Goal: Task Accomplishment & Management: Manage account settings

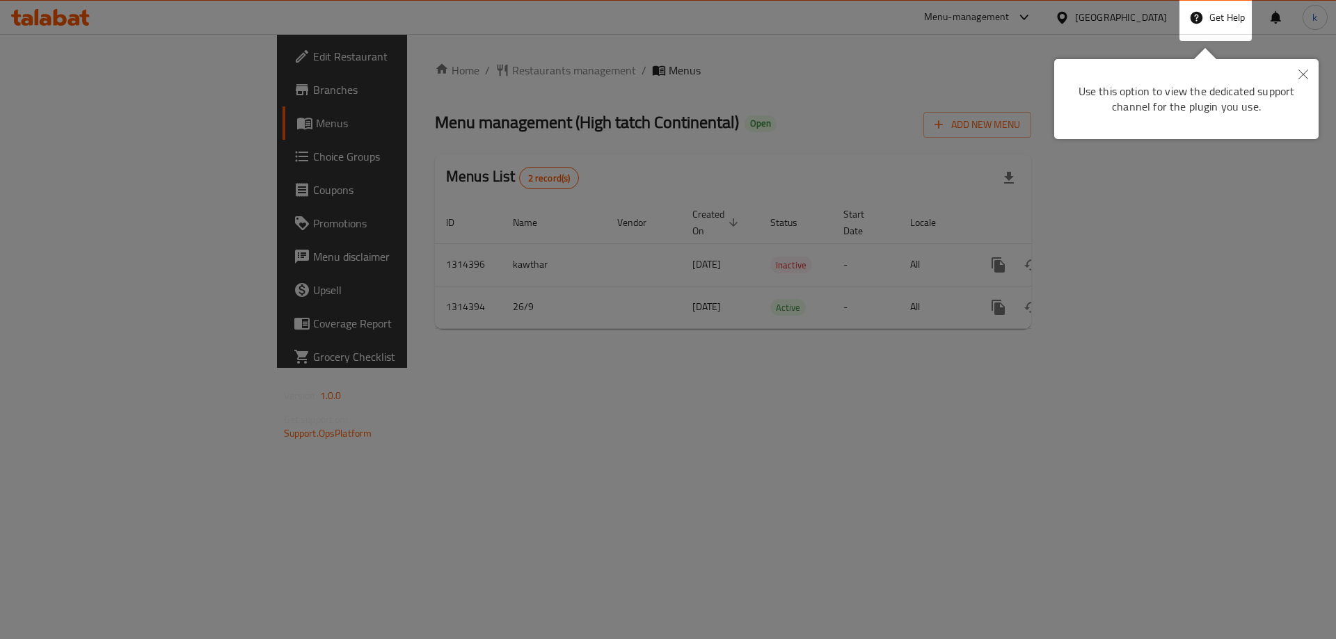
click at [1305, 70] on icon "Close" at bounding box center [1303, 75] width 10 height 10
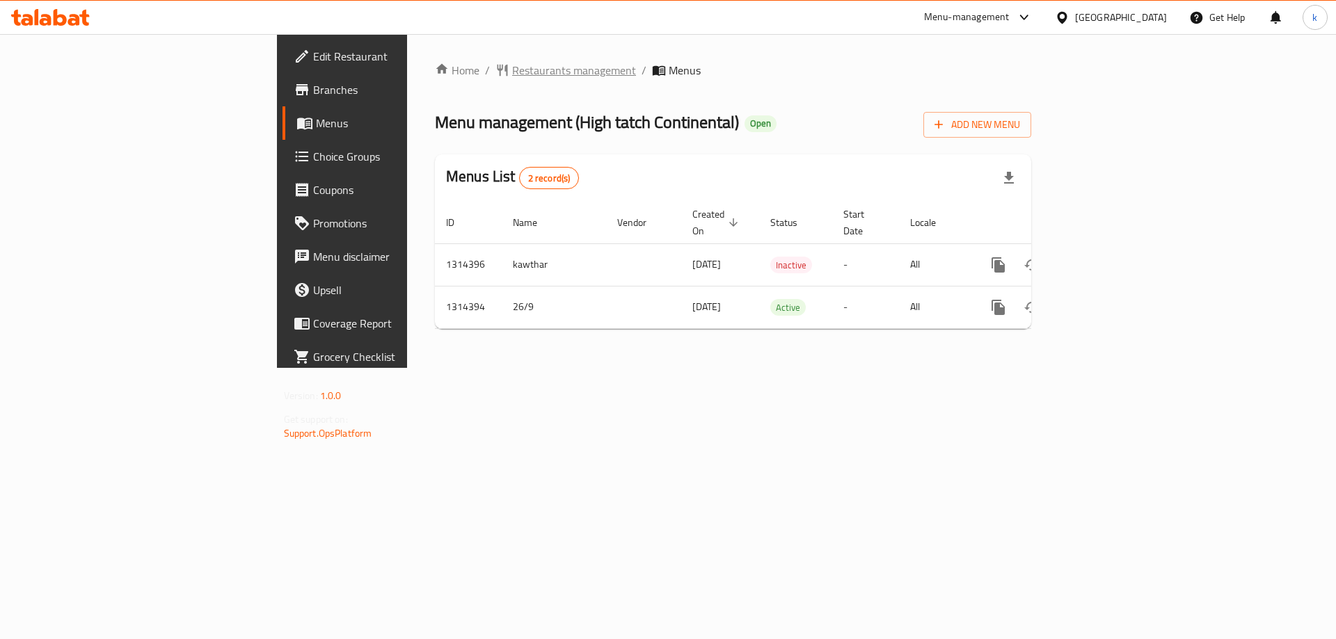
click at [512, 64] on span "Restaurants management" at bounding box center [574, 70] width 124 height 17
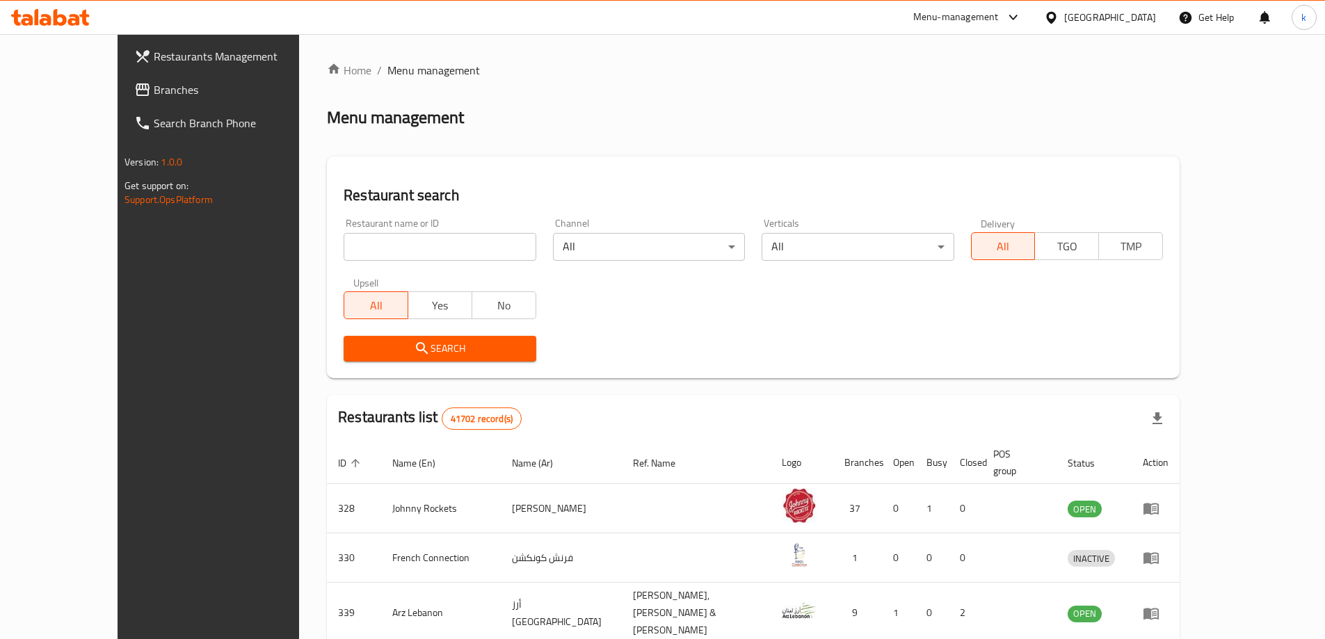
click at [1104, 13] on div "[GEOGRAPHIC_DATA]" at bounding box center [1110, 17] width 92 height 15
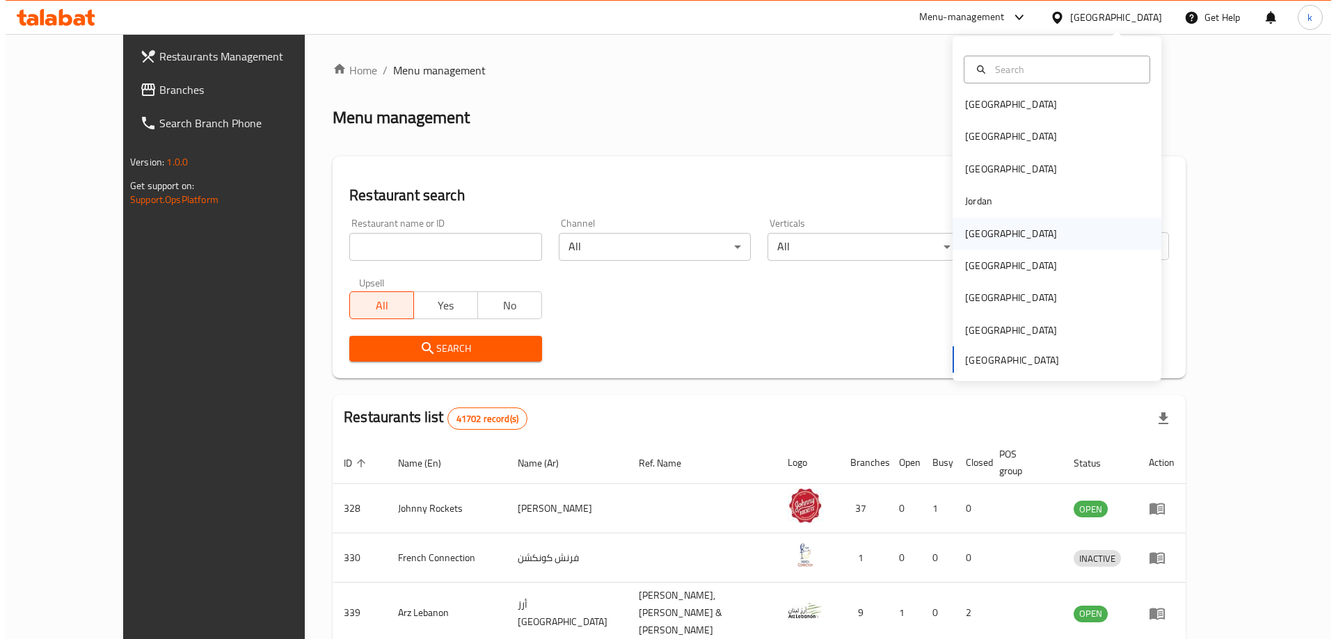
scroll to position [8, 0]
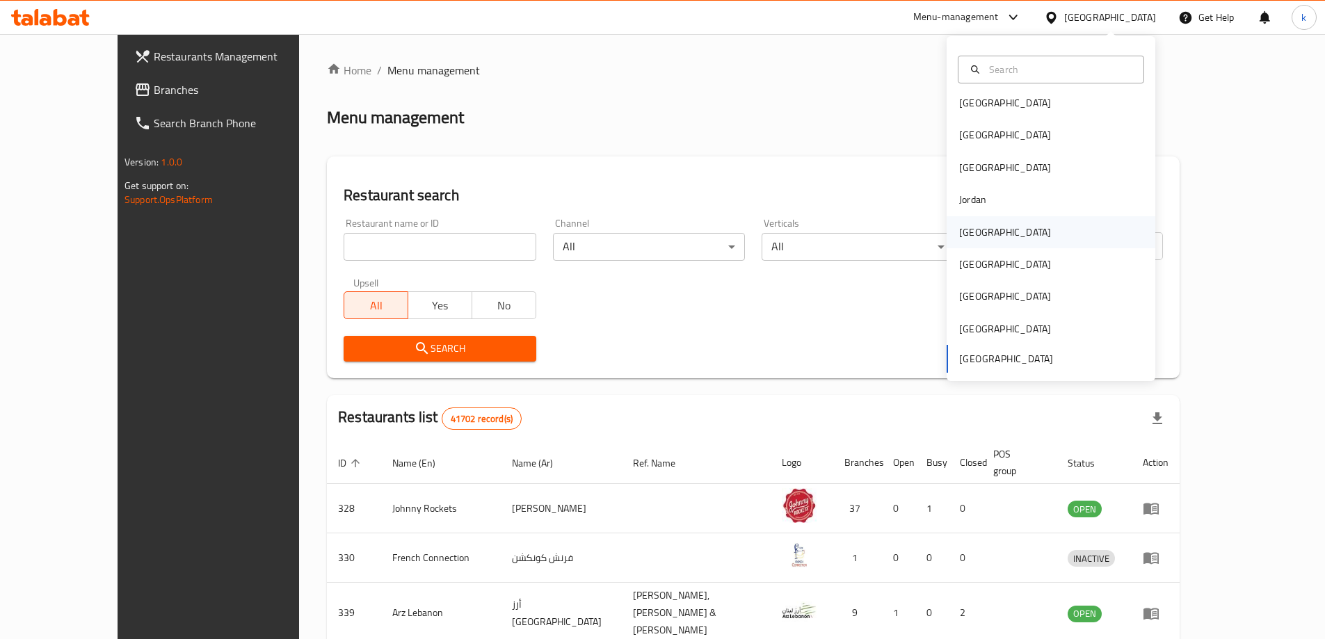
click at [1058, 225] on div "[GEOGRAPHIC_DATA]" at bounding box center [1051, 232] width 209 height 32
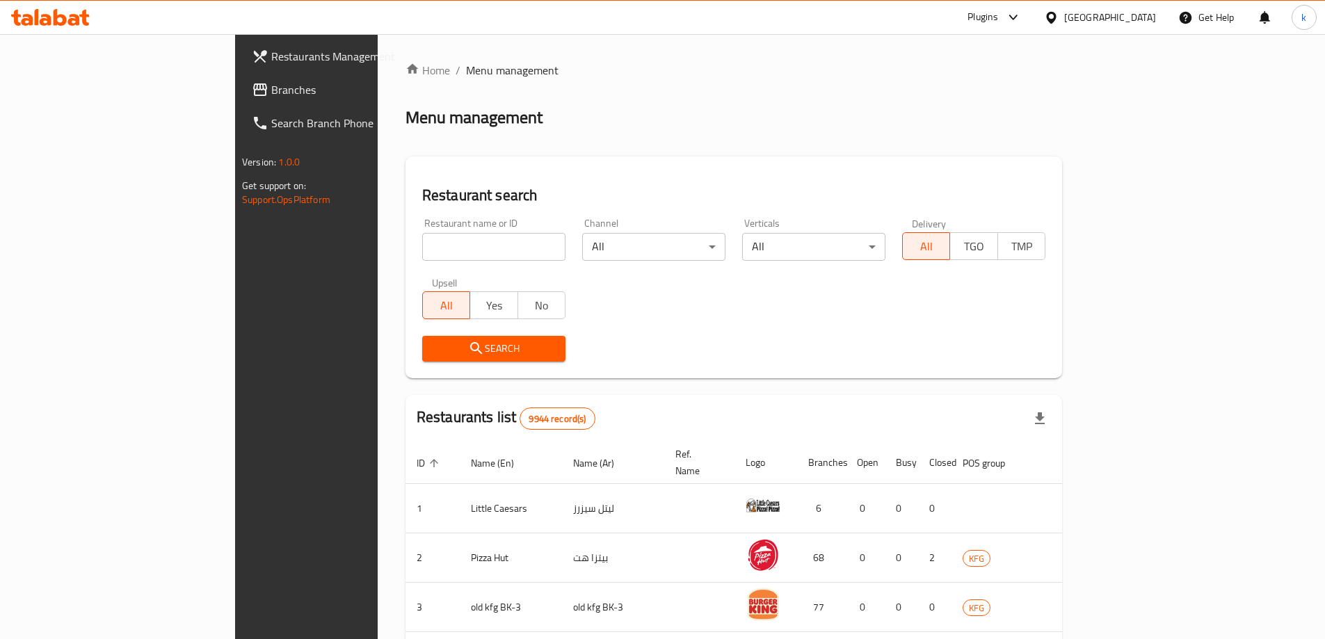
click at [422, 244] on input "search" at bounding box center [493, 247] width 143 height 28
paste input "763348"
type input "763348"
click button "Search" at bounding box center [493, 349] width 143 height 26
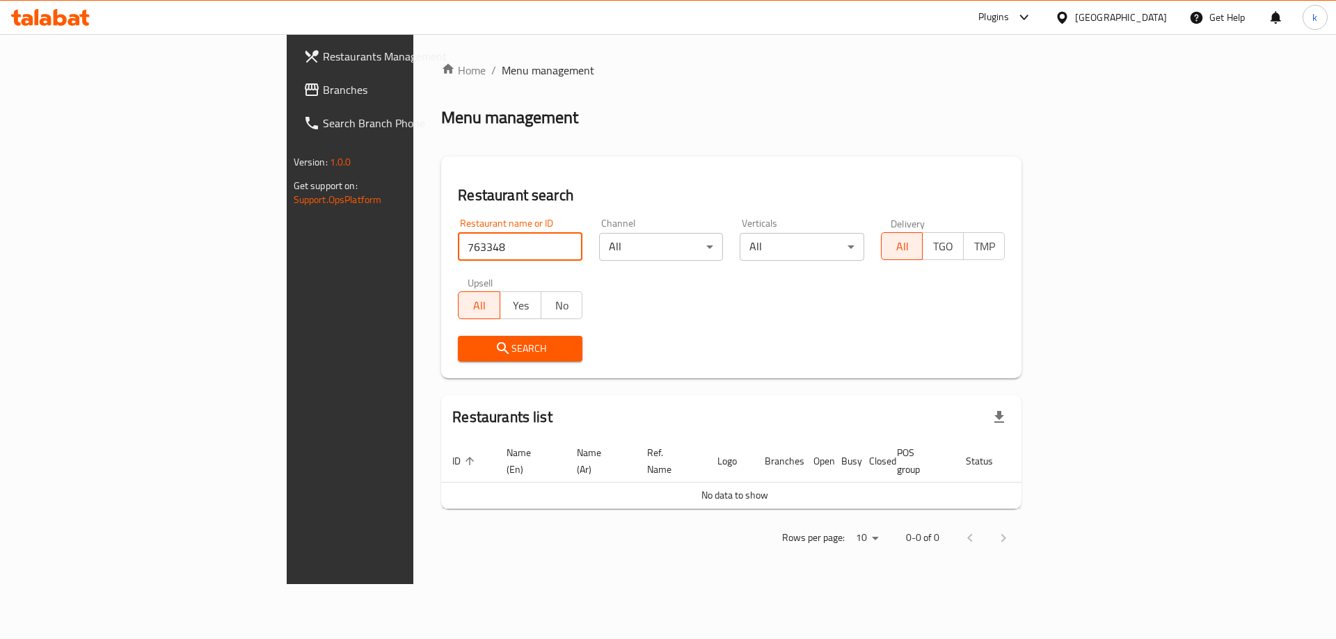
click at [323, 87] on span "Branches" at bounding box center [411, 89] width 176 height 17
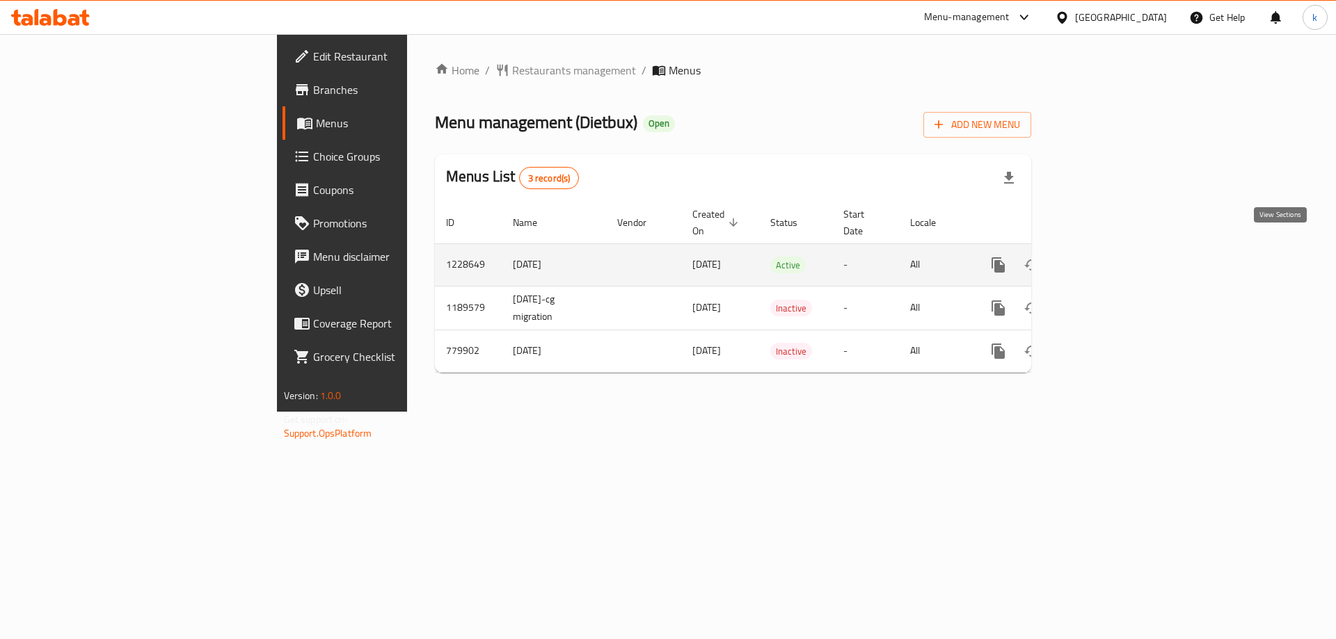
click at [1107, 257] on icon "enhanced table" at bounding box center [1098, 265] width 17 height 17
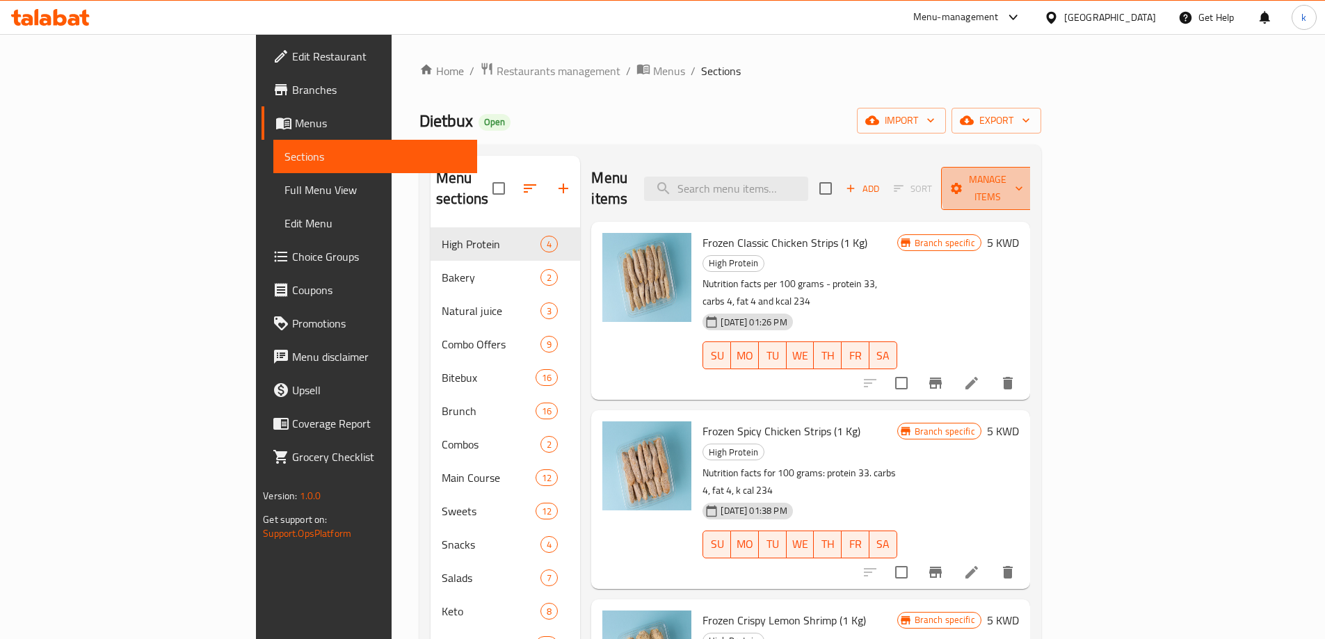
click at [1023, 182] on span "Manage items" at bounding box center [987, 188] width 71 height 35
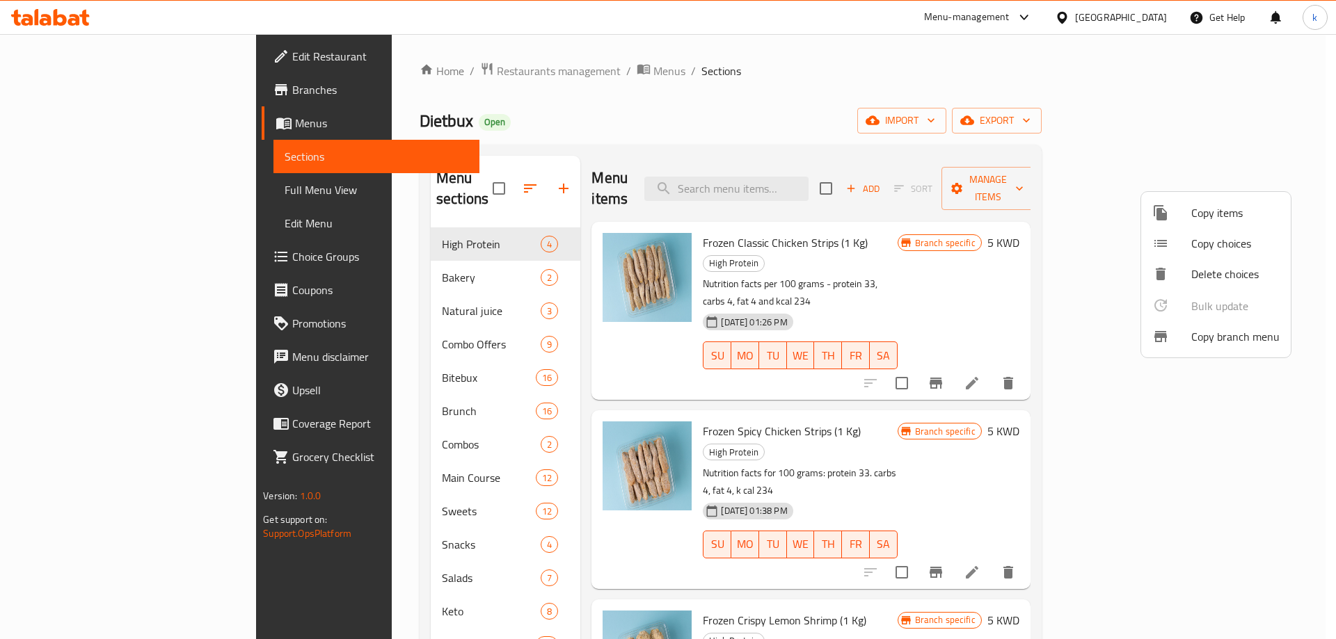
click at [1243, 345] on span "Copy branch menu" at bounding box center [1235, 336] width 88 height 17
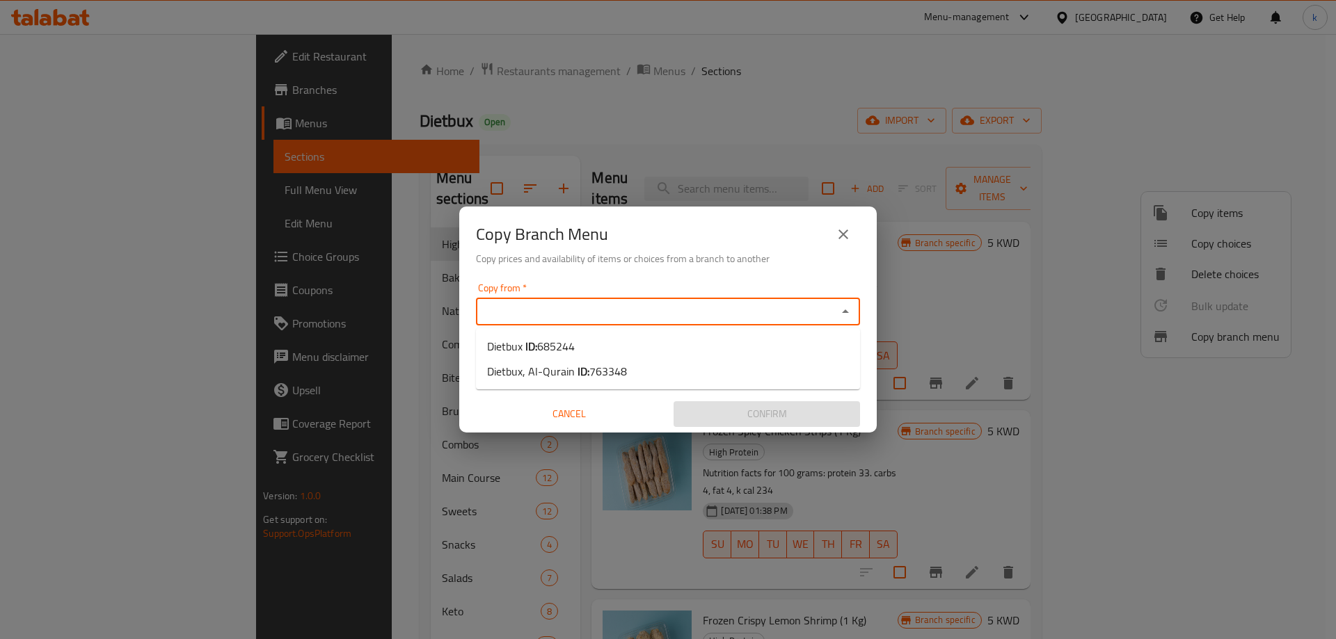
click at [628, 305] on input "Copy from   *" at bounding box center [656, 311] width 353 height 19
paste input "763348"
type input "7"
click at [621, 378] on span "763348" at bounding box center [608, 371] width 38 height 21
type input "Dietbux, Al-Qurain"
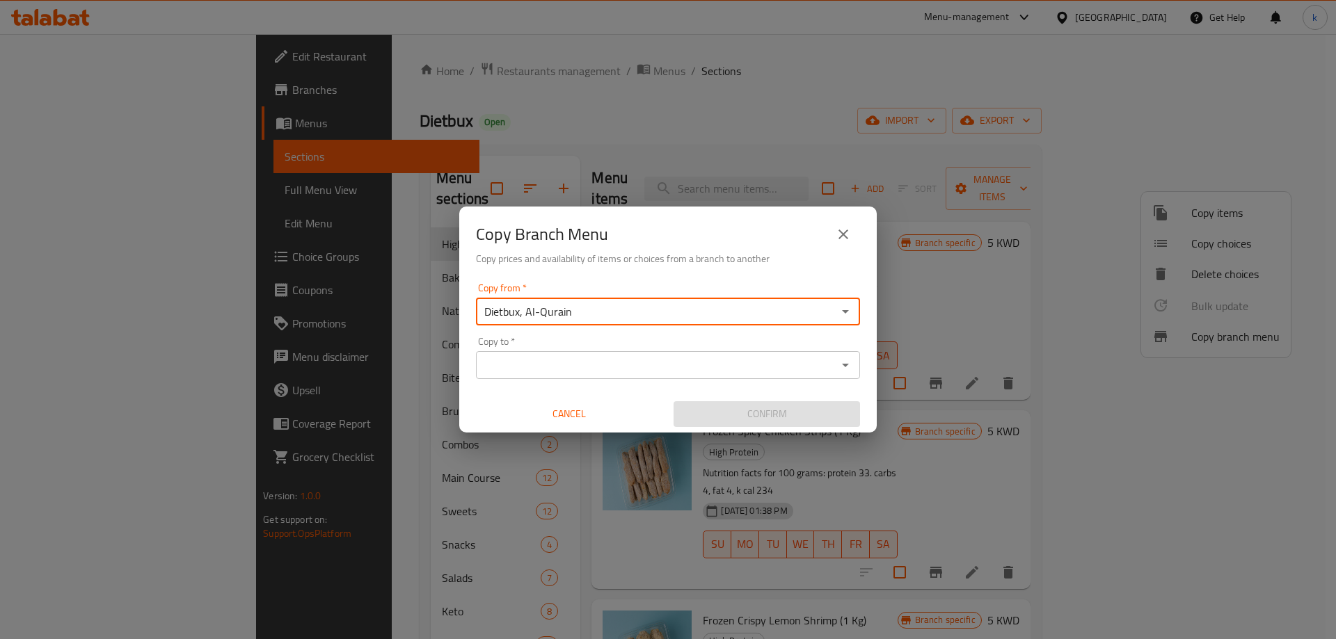
click at [616, 359] on input "Copy to   *" at bounding box center [656, 364] width 353 height 19
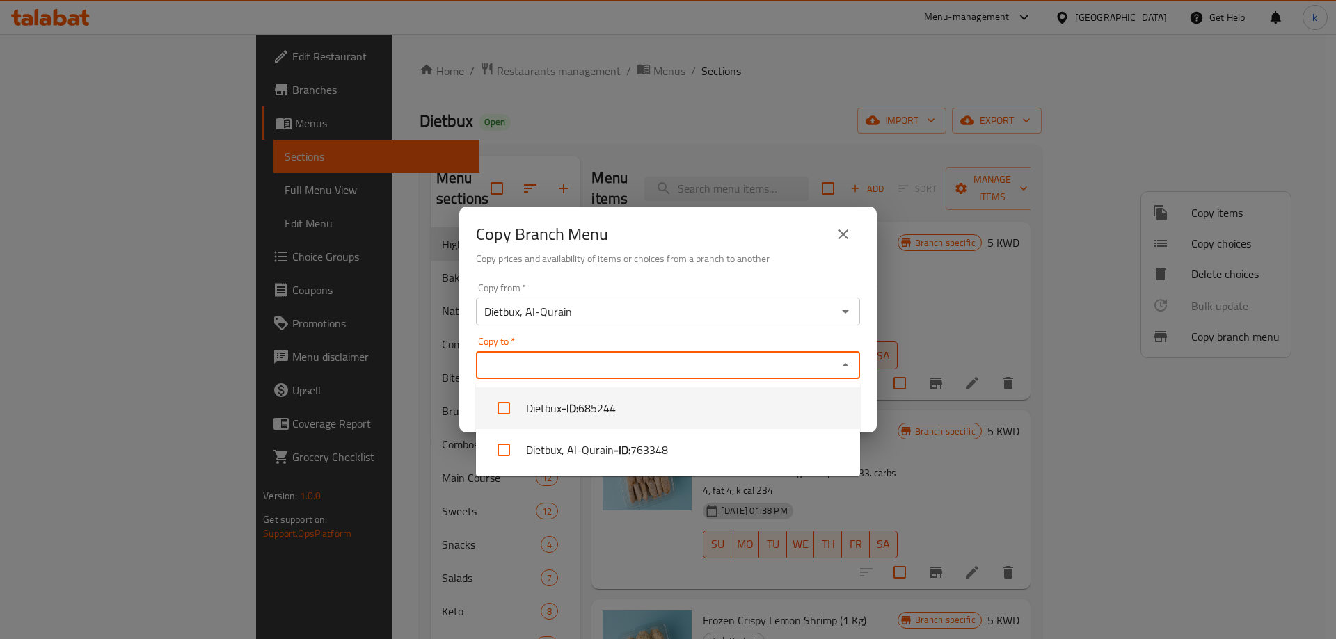
click at [629, 408] on li "Dietbux - ID: 685244" at bounding box center [668, 409] width 384 height 42
checkbox input "true"
click at [680, 344] on div "Copy to   * Dietbux Copy to *" at bounding box center [668, 358] width 384 height 42
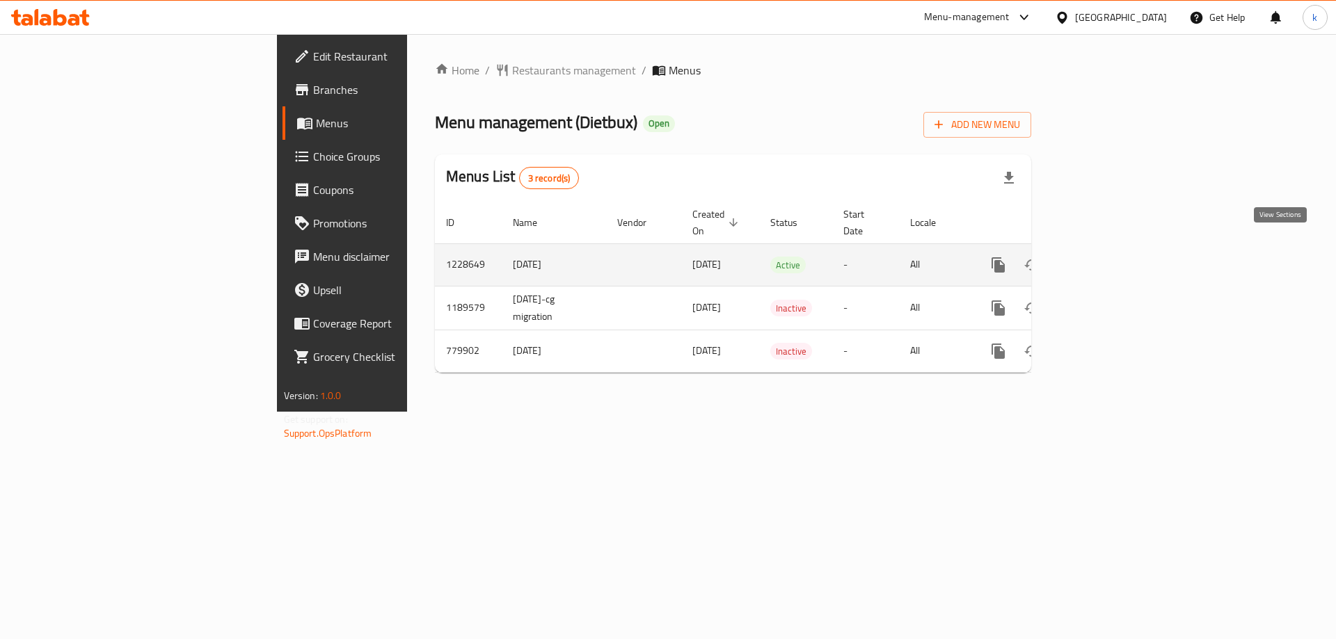
click at [1107, 257] on icon "enhanced table" at bounding box center [1098, 265] width 17 height 17
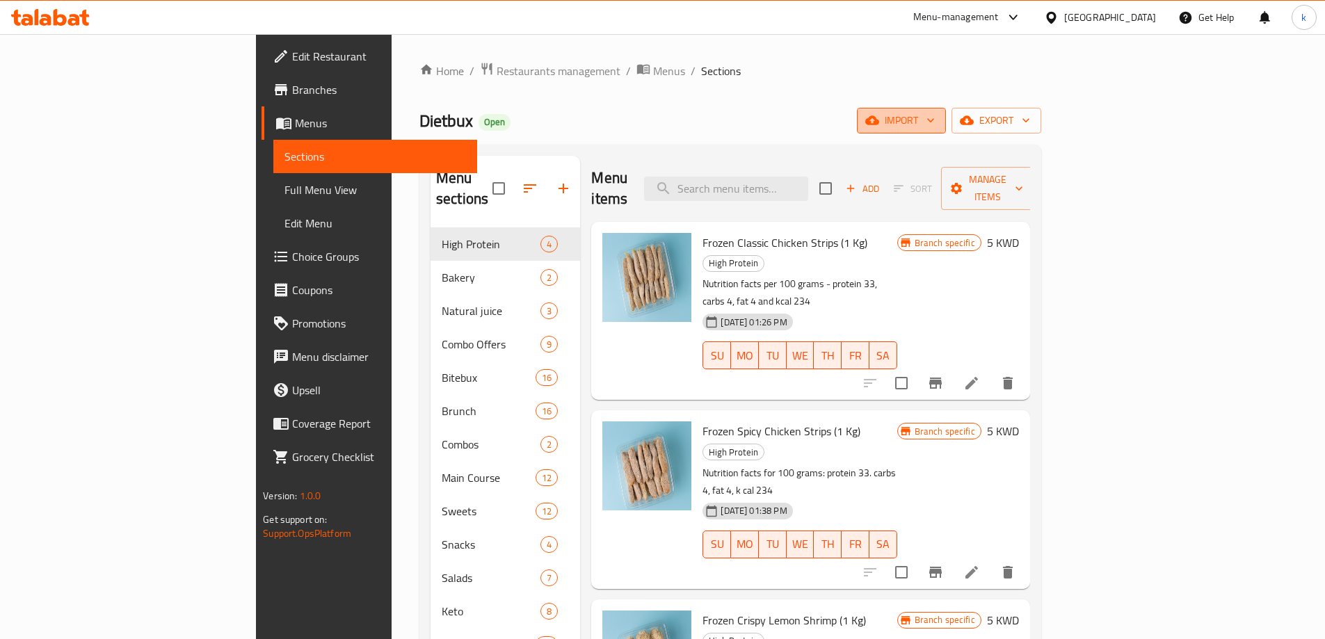
click at [938, 127] on icon "button" at bounding box center [931, 120] width 14 height 14
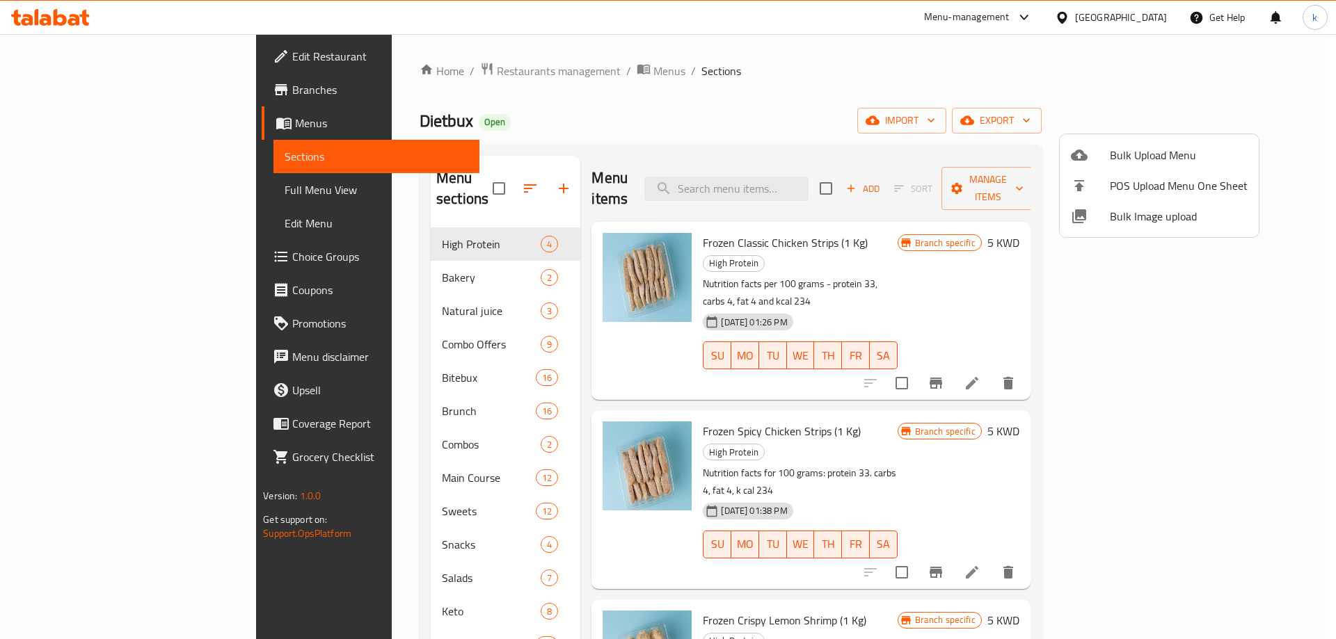
click at [1163, 73] on div at bounding box center [668, 319] width 1336 height 639
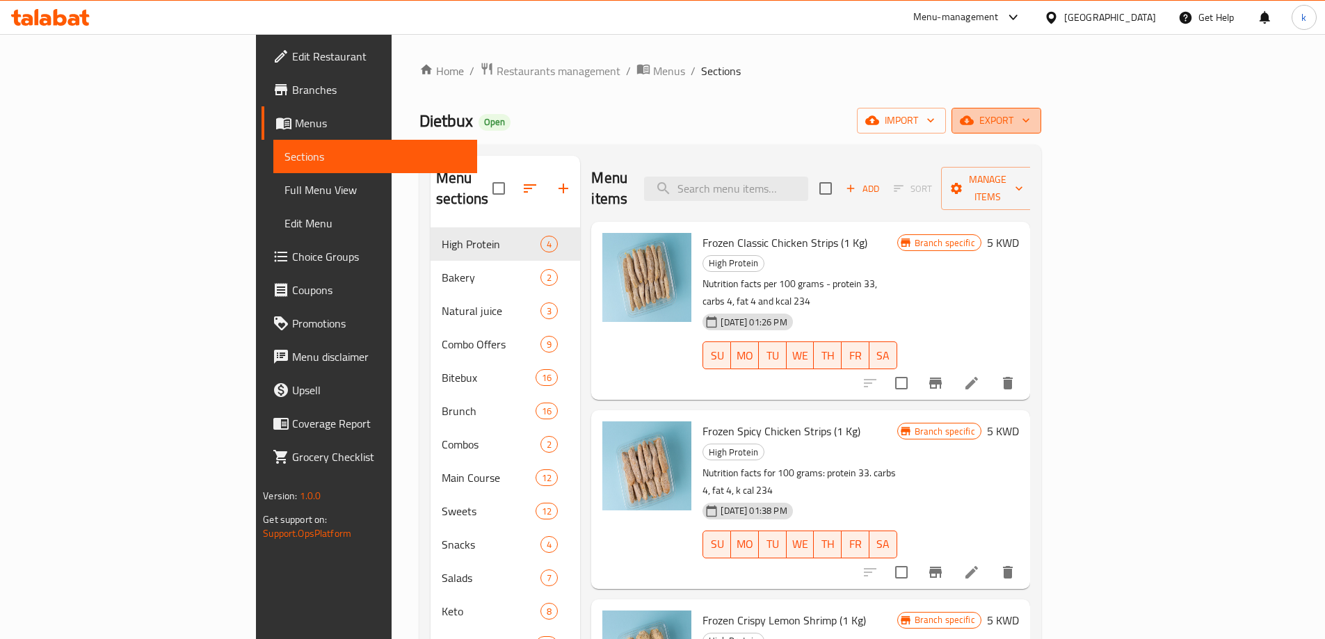
click at [1030, 112] on span "export" at bounding box center [996, 120] width 67 height 17
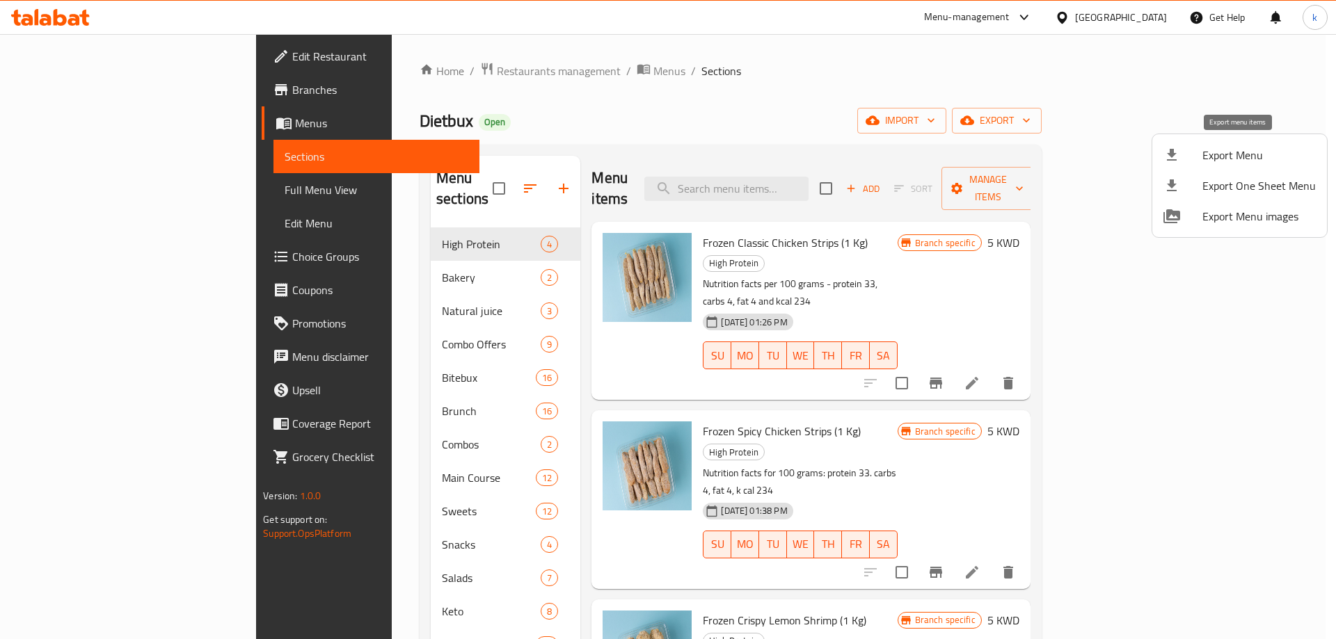
click at [1211, 160] on span "Export Menu" at bounding box center [1258, 155] width 113 height 17
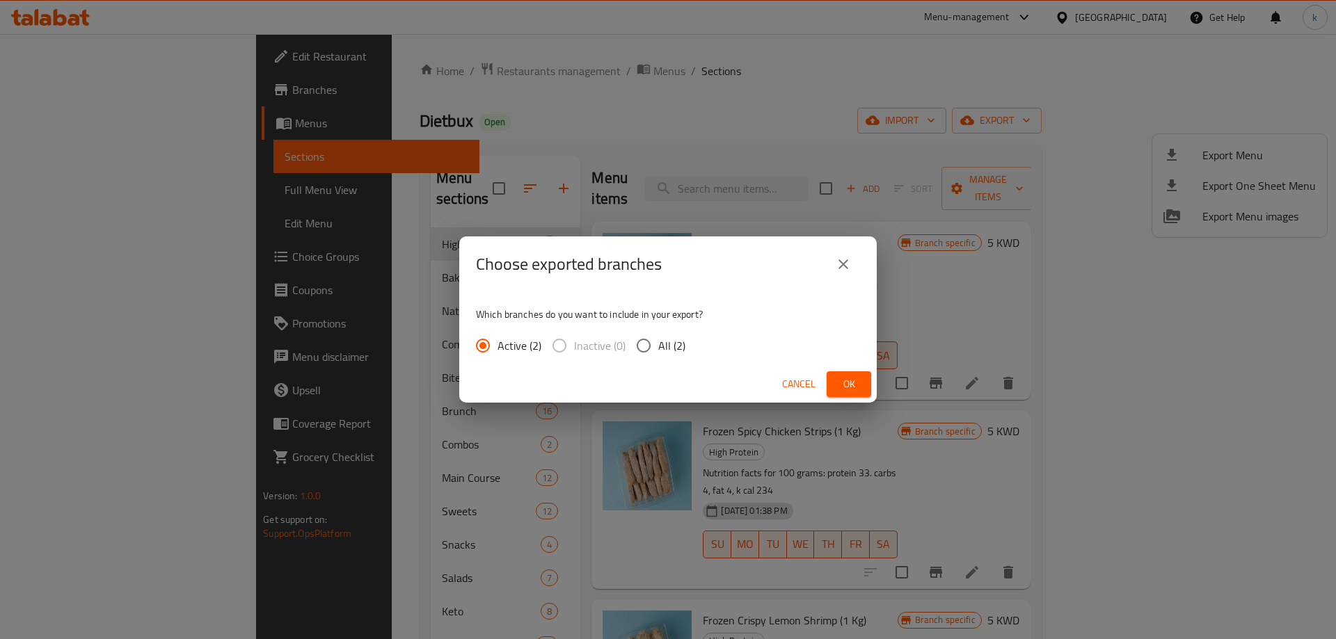
click at [662, 349] on span "All (2)" at bounding box center [671, 345] width 27 height 17
click at [658, 349] on input "All (2)" at bounding box center [643, 345] width 29 height 29
radio input "true"
click at [860, 376] on button "Ok" at bounding box center [848, 385] width 45 height 26
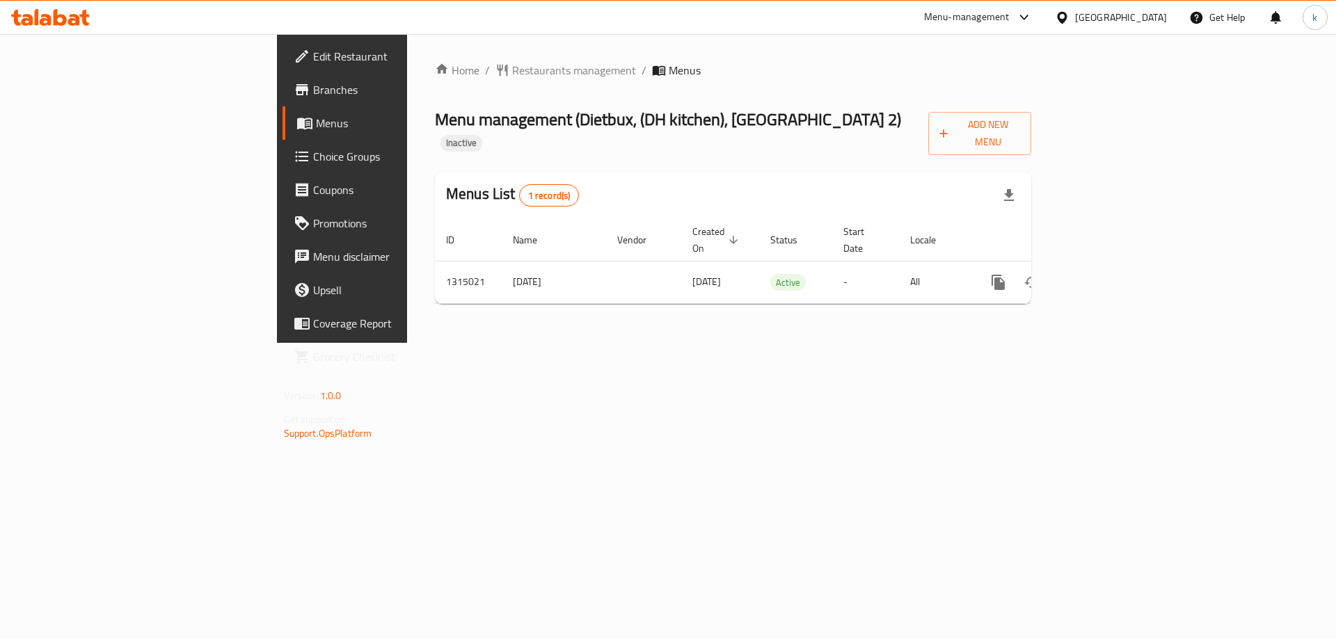
click at [1059, 343] on div "Home / Restaurants management / Menus Menu management ( Dietbux, (DH kitchen), …" at bounding box center [733, 188] width 652 height 309
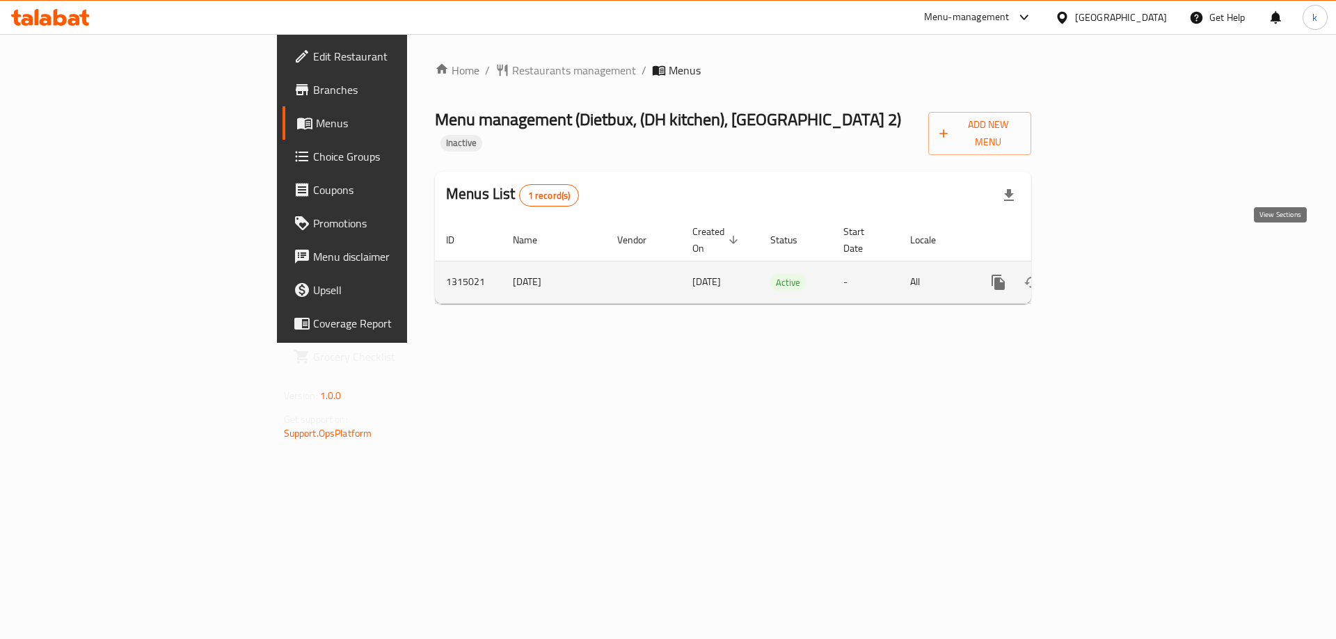
click at [1115, 266] on link "enhanced table" at bounding box center [1098, 282] width 33 height 33
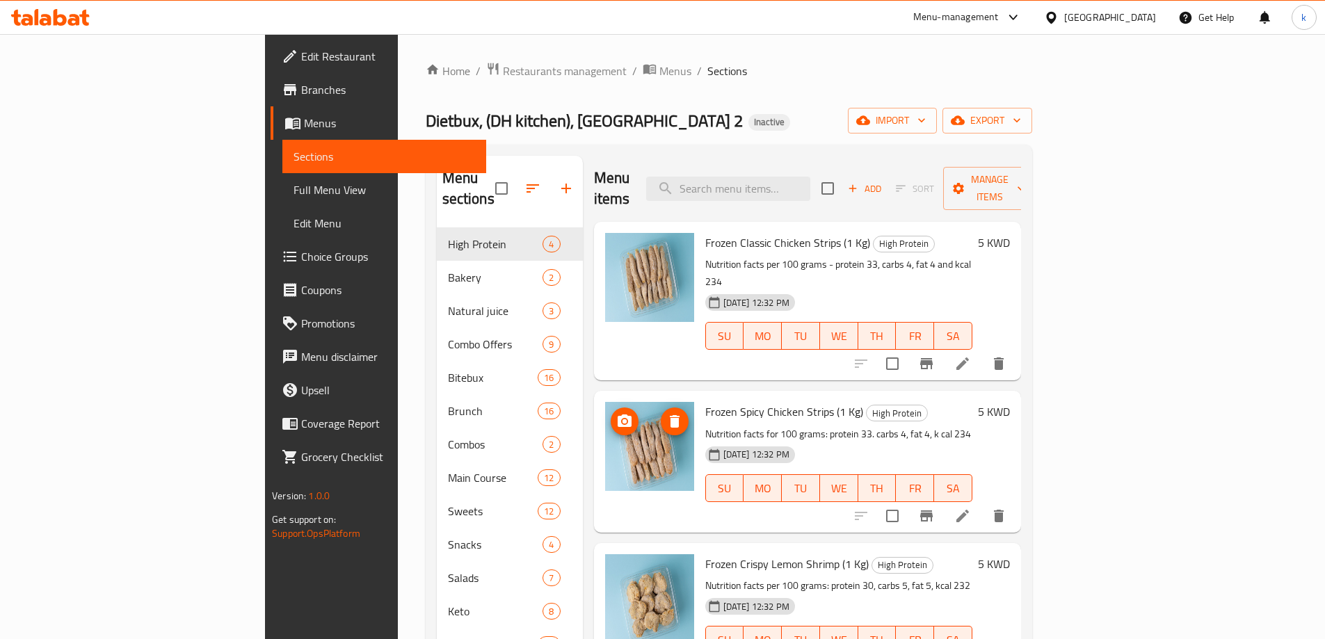
scroll to position [3, 0]
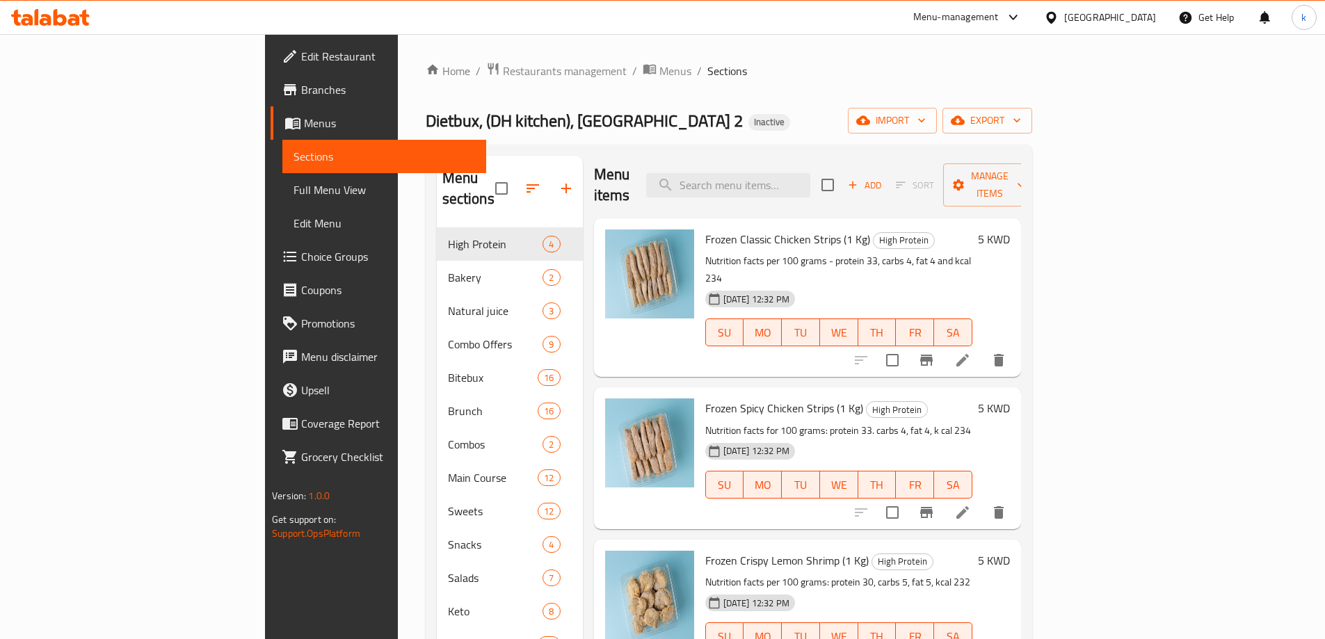
click at [271, 98] on link "Branches" at bounding box center [379, 89] width 216 height 33
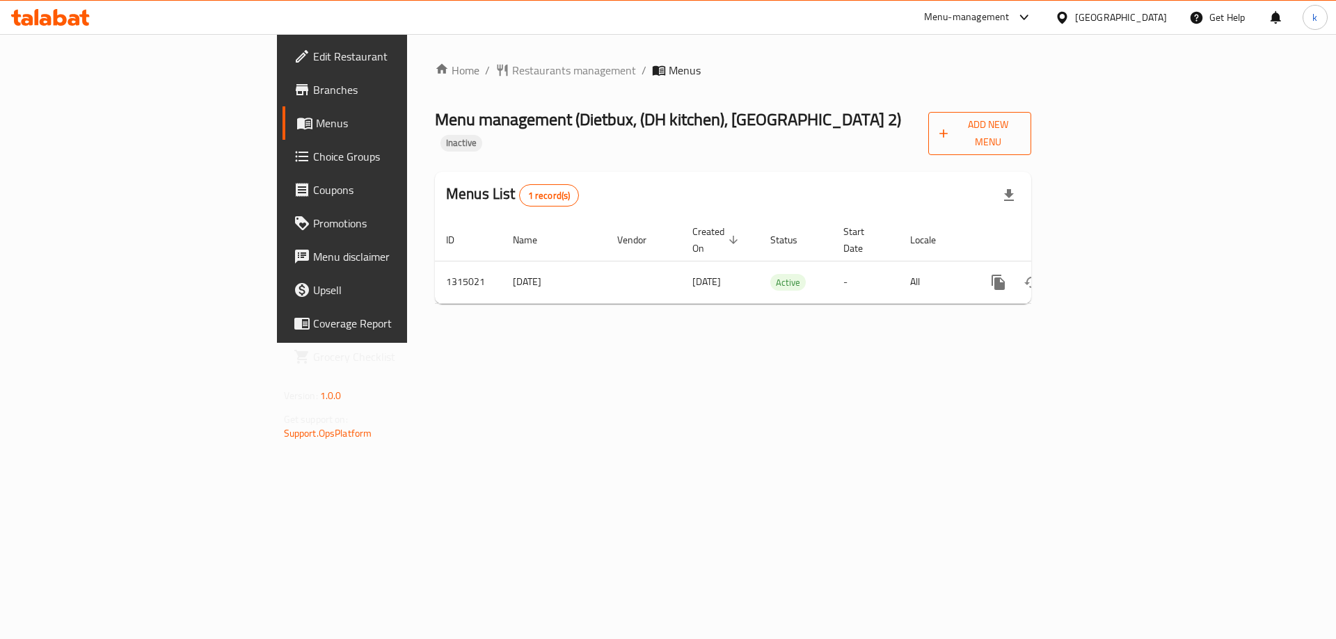
click at [1032, 114] on button "Add New Menu" at bounding box center [980, 133] width 104 height 43
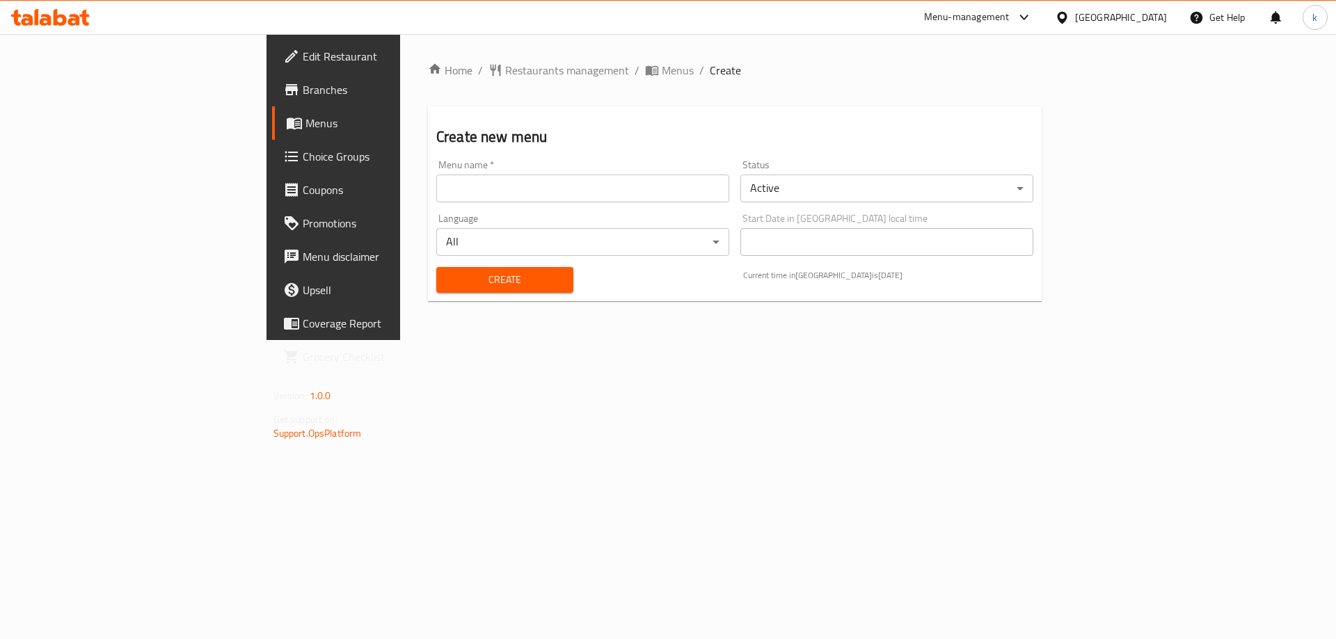
click at [550, 185] on input "text" at bounding box center [582, 189] width 293 height 28
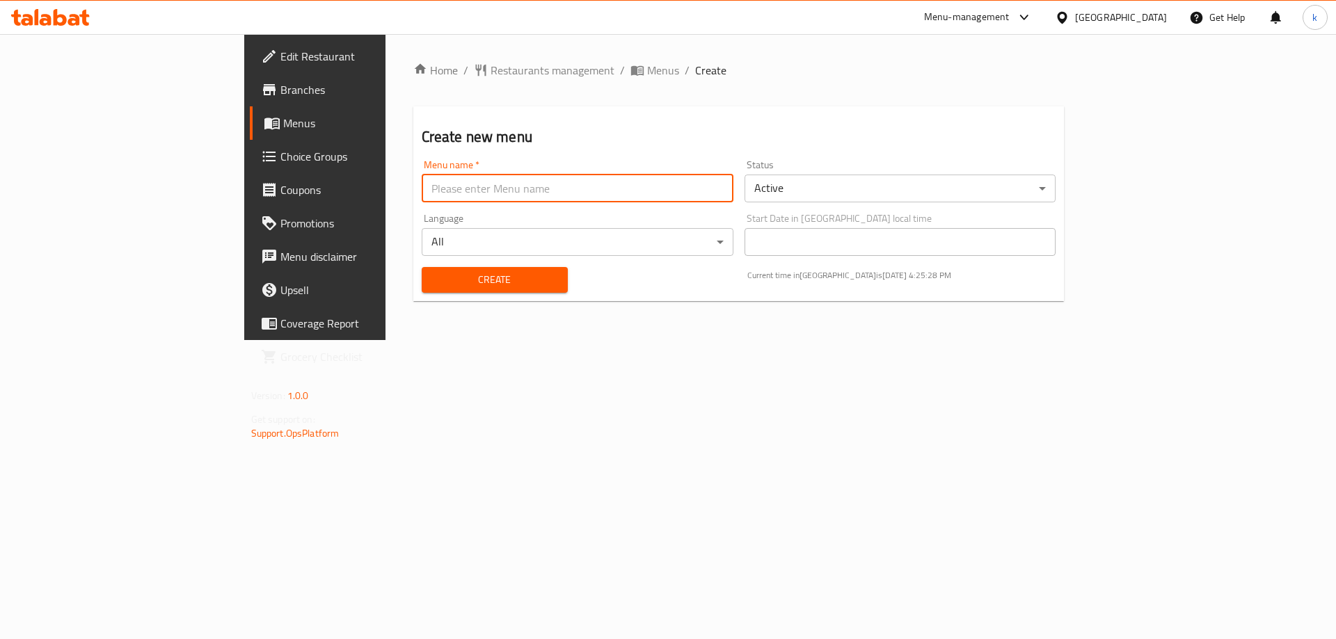
type input "kawthar"
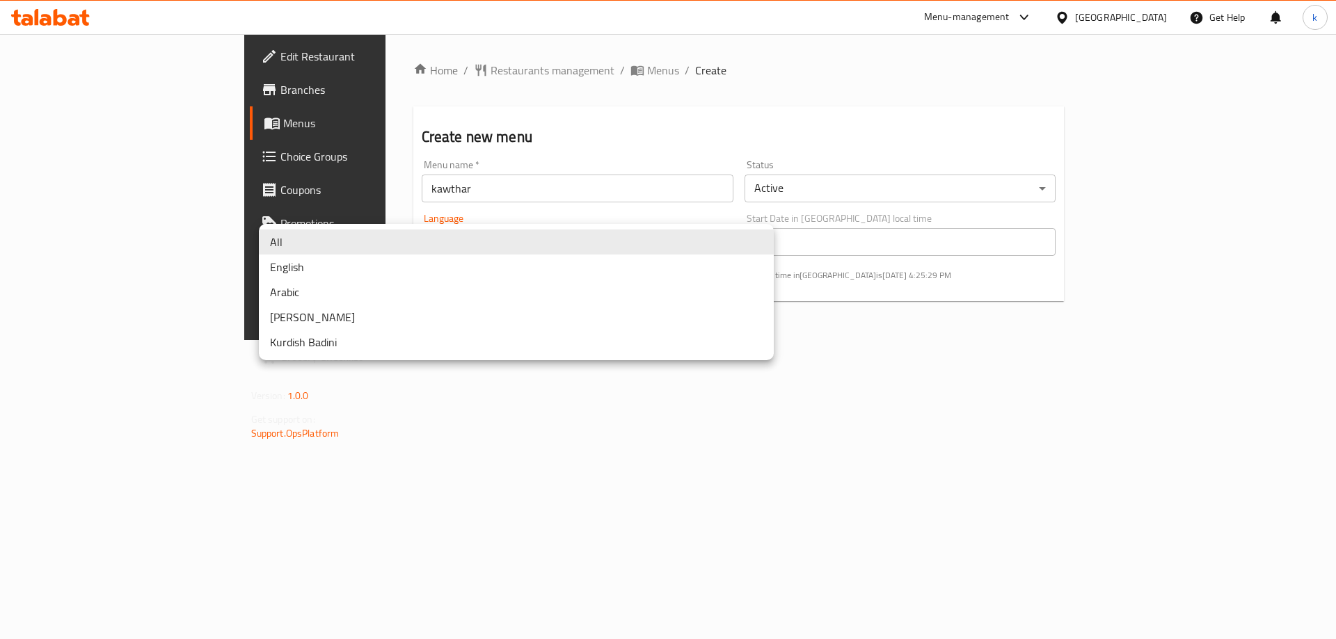
click at [640, 239] on body "​ Menu-management [GEOGRAPHIC_DATA] Get Help k Edit Restaurant Branches Menus C…" at bounding box center [668, 336] width 1336 height 605
click at [312, 243] on li "All" at bounding box center [516, 242] width 515 height 25
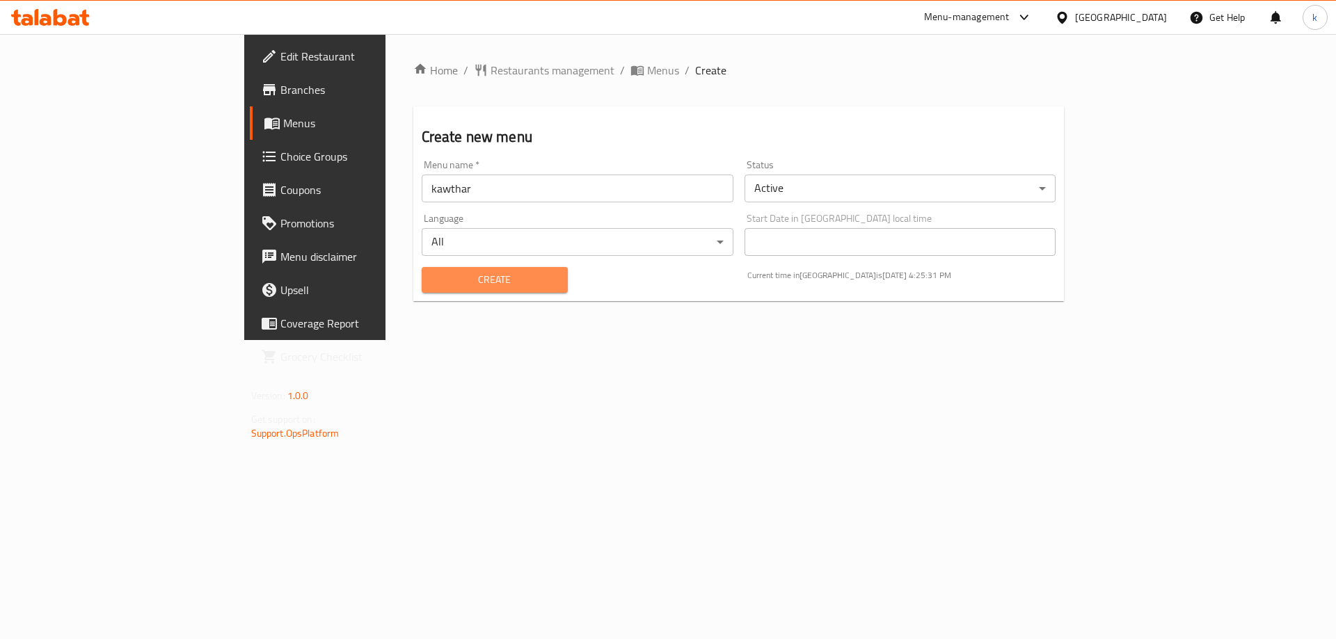
click at [433, 278] on span "Create" at bounding box center [495, 279] width 124 height 17
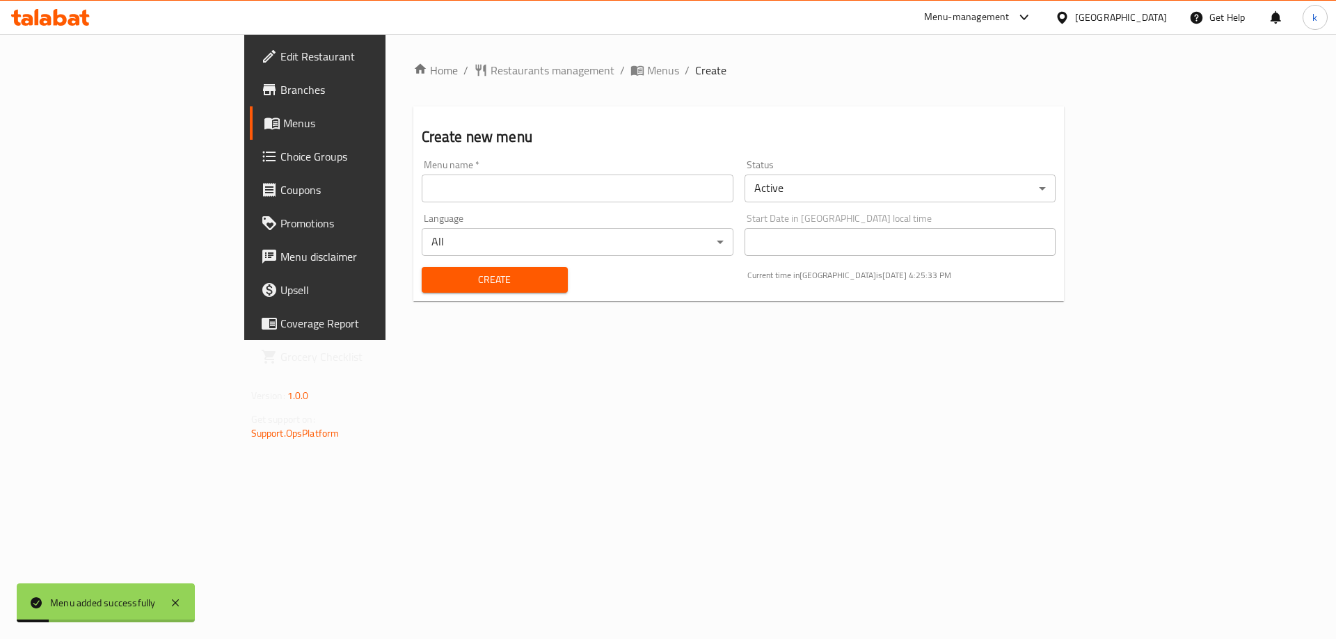
click at [283, 127] on span "Menus" at bounding box center [369, 123] width 173 height 17
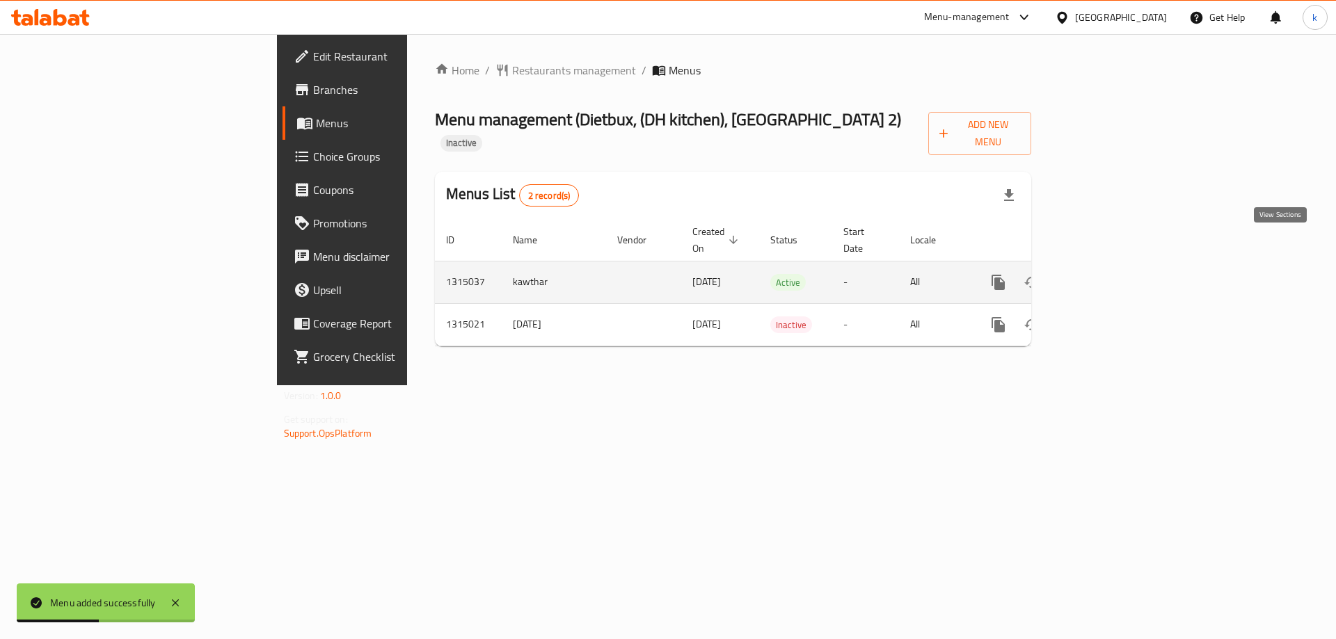
click at [1107, 274] on icon "enhanced table" at bounding box center [1098, 282] width 17 height 17
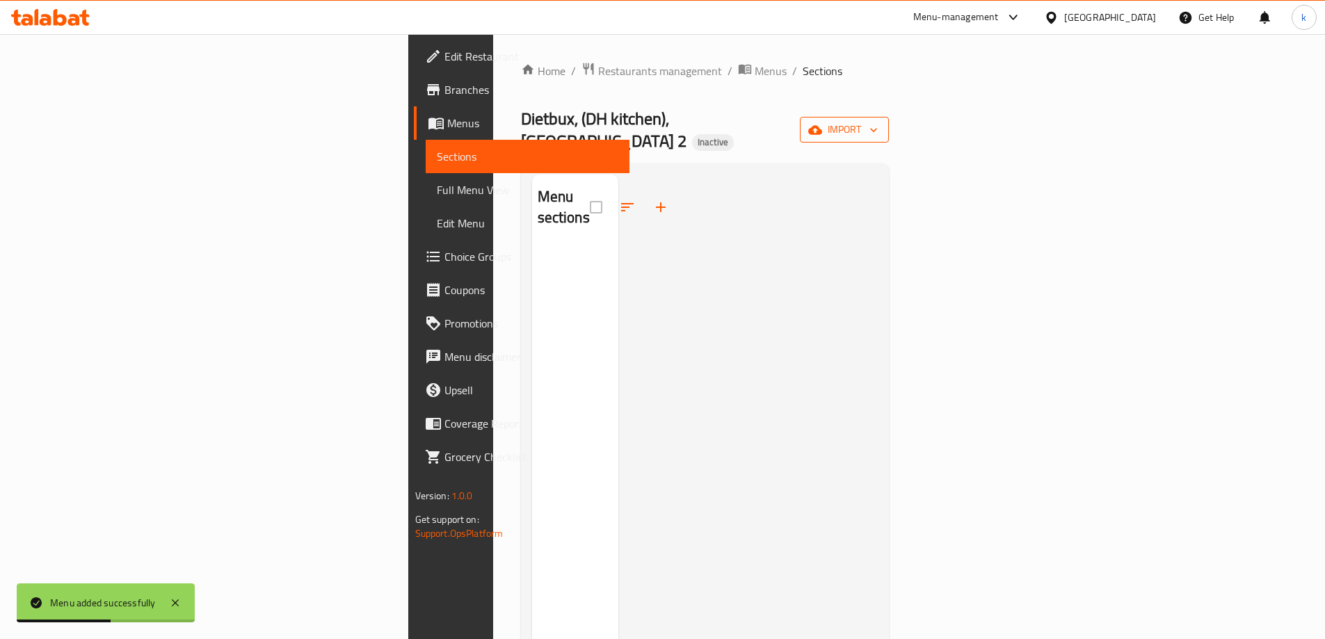
click at [878, 121] on span "import" at bounding box center [844, 129] width 67 height 17
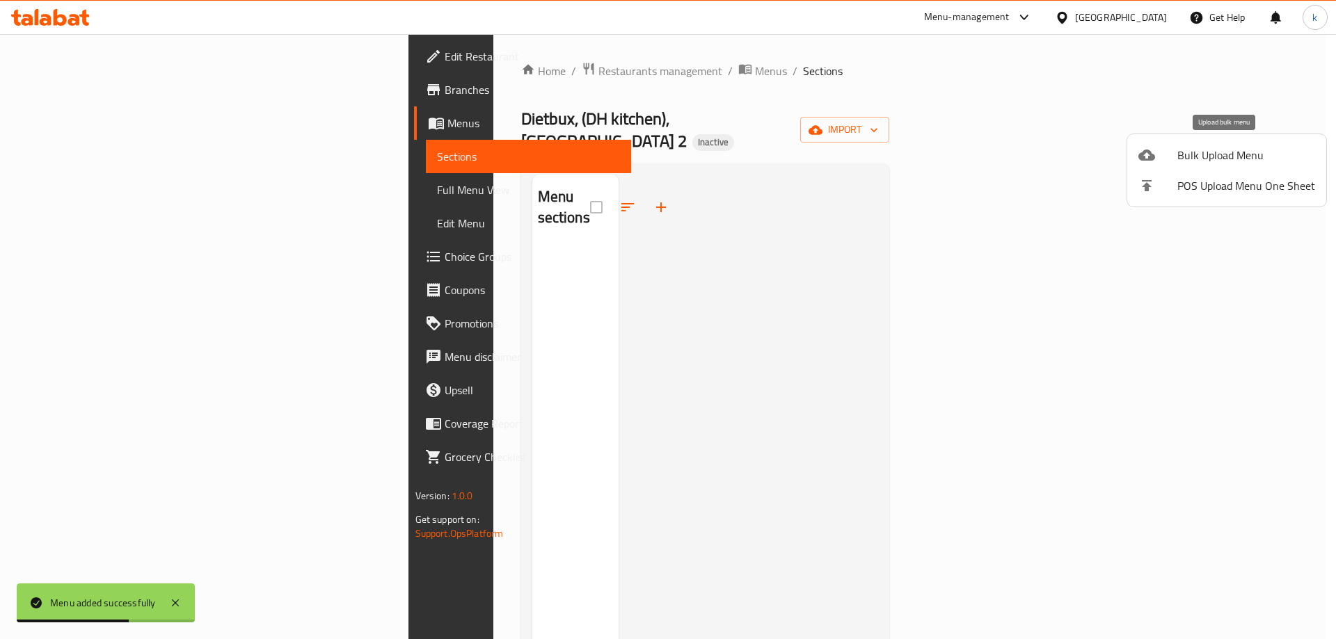
click at [1220, 158] on span "Bulk Upload Menu" at bounding box center [1246, 155] width 138 height 17
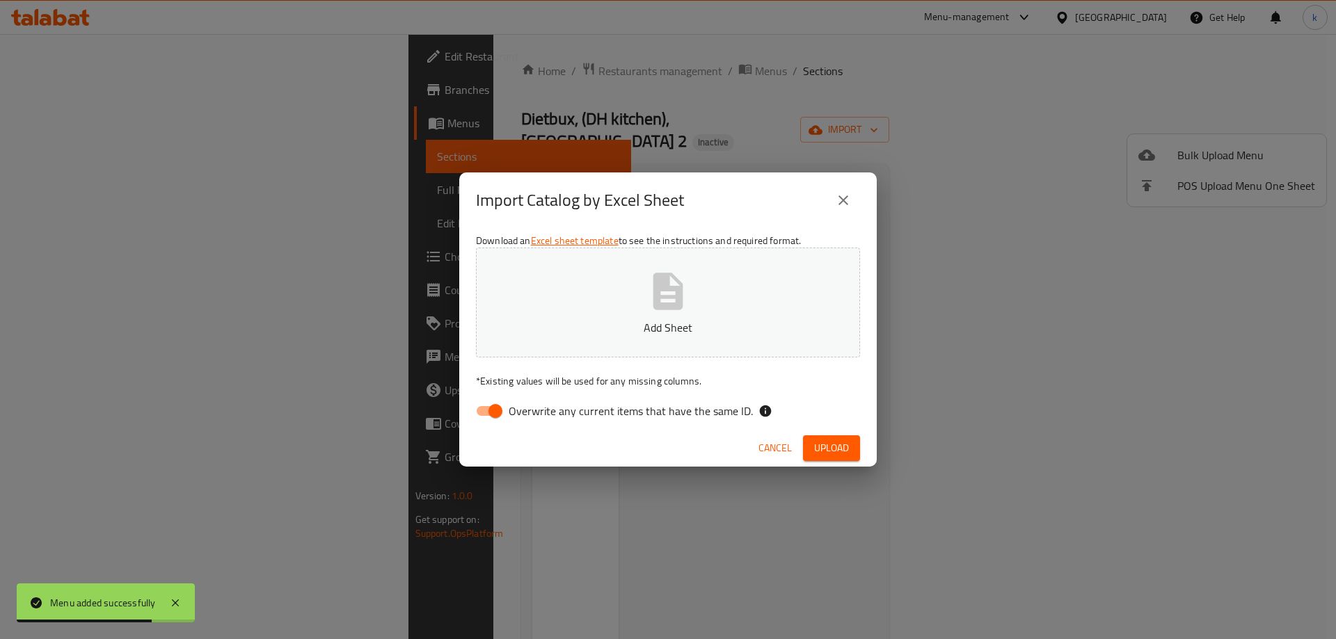
click at [481, 404] on input "Overwrite any current items that have the same ID." at bounding box center [495, 411] width 79 height 26
checkbox input "false"
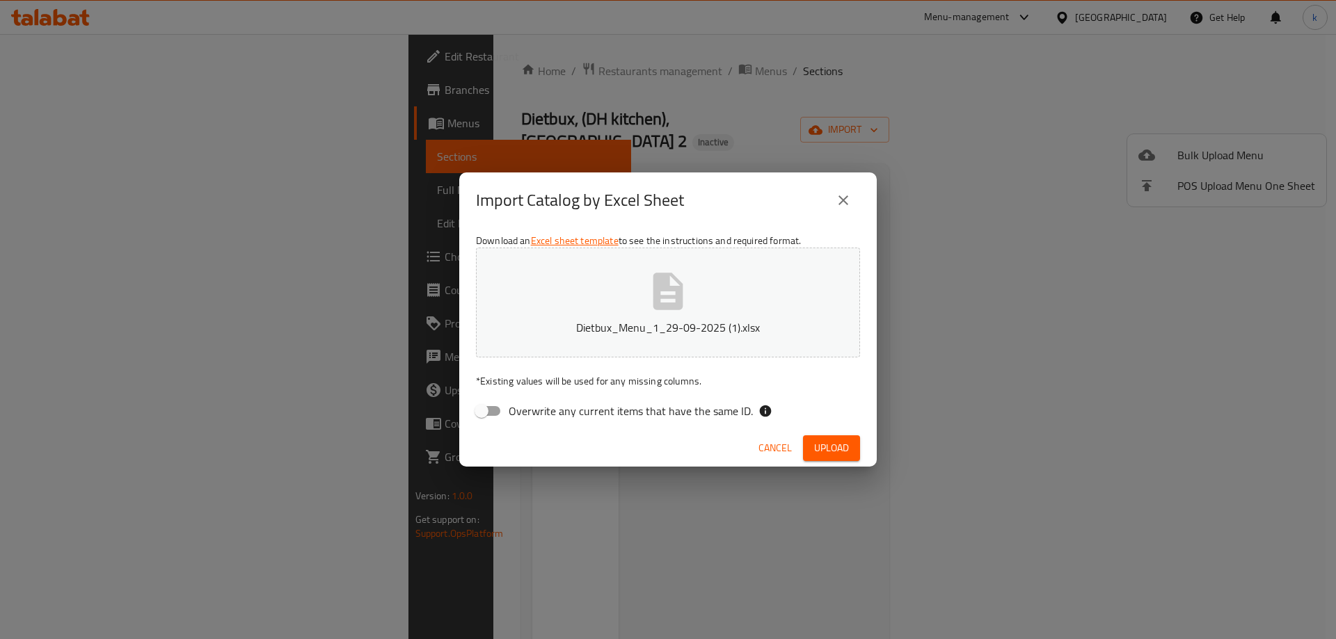
click at [849, 445] on button "Upload" at bounding box center [831, 449] width 57 height 26
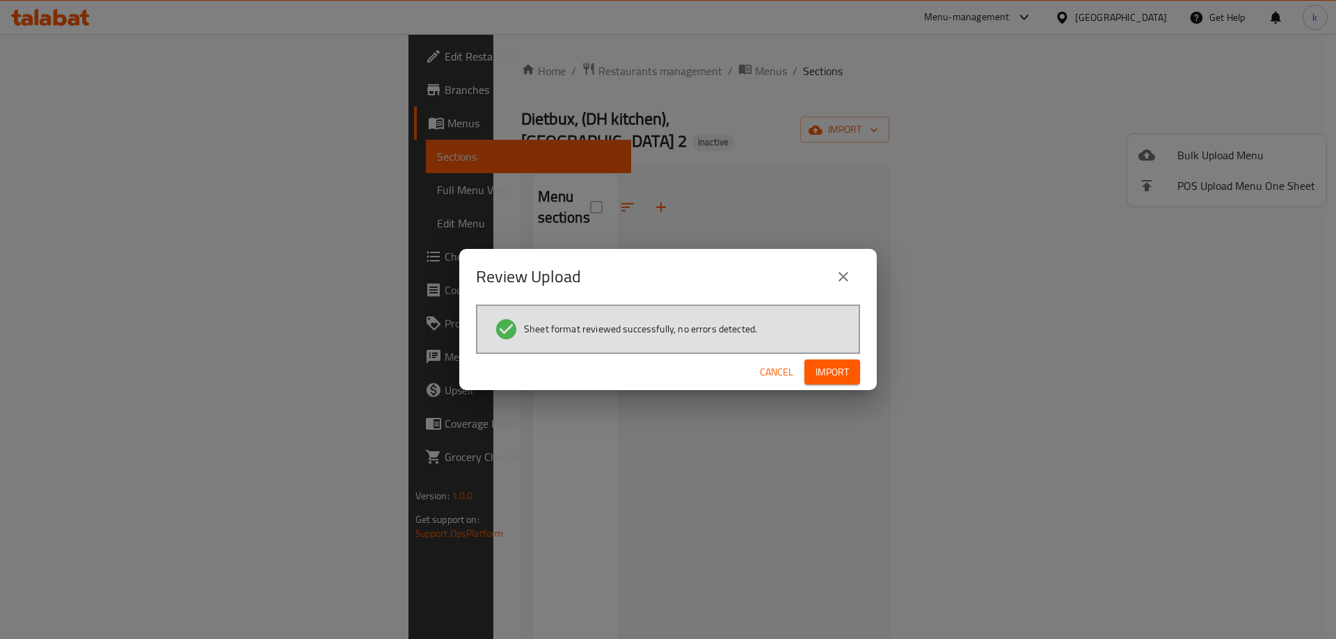
click at [832, 374] on span "Import" at bounding box center [831, 372] width 33 height 17
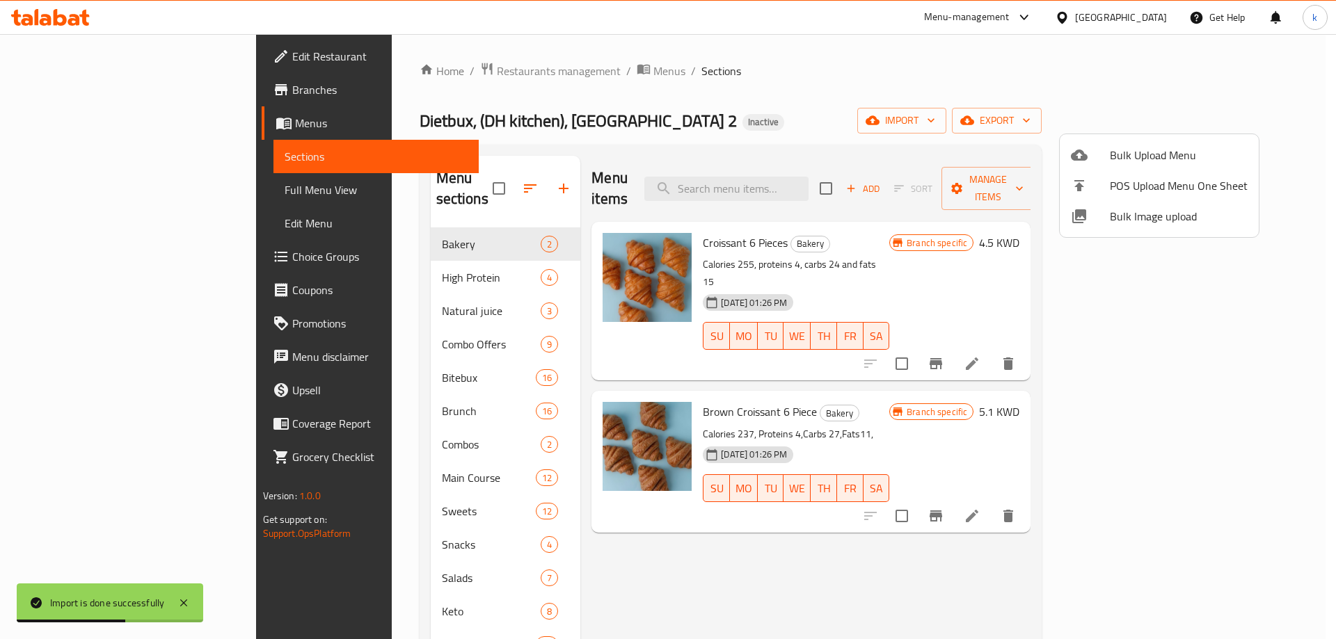
click at [1231, 81] on div at bounding box center [668, 319] width 1336 height 639
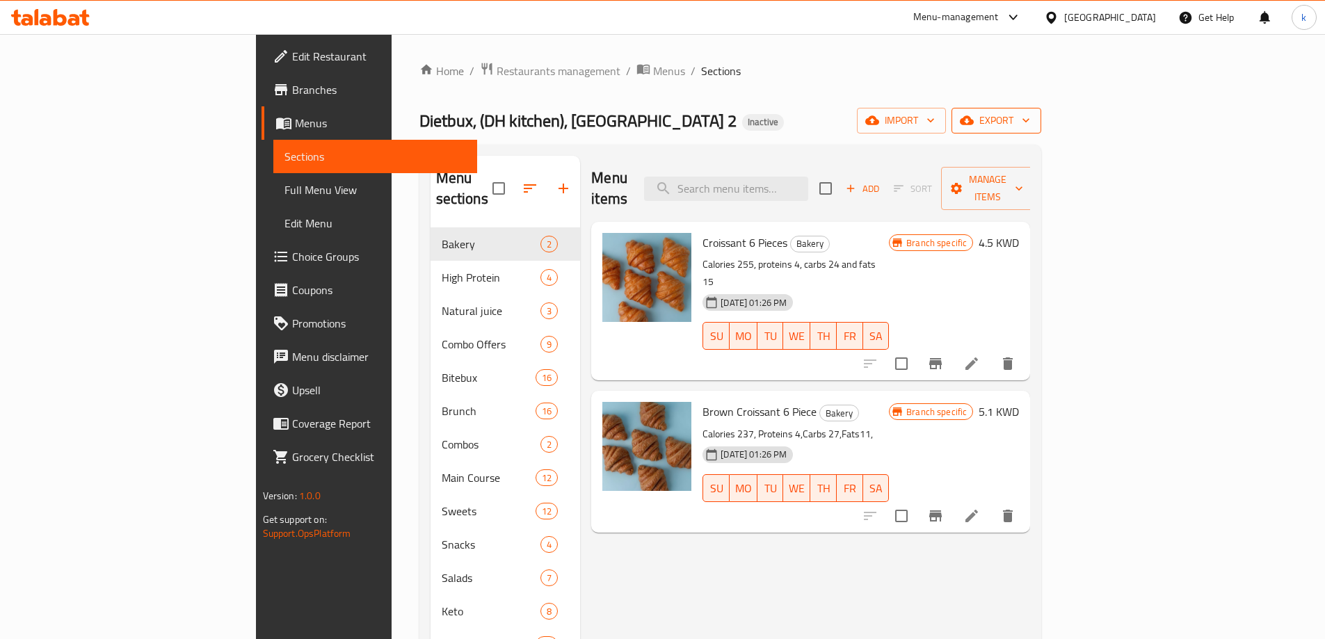
click at [1030, 123] on span "export" at bounding box center [996, 120] width 67 height 17
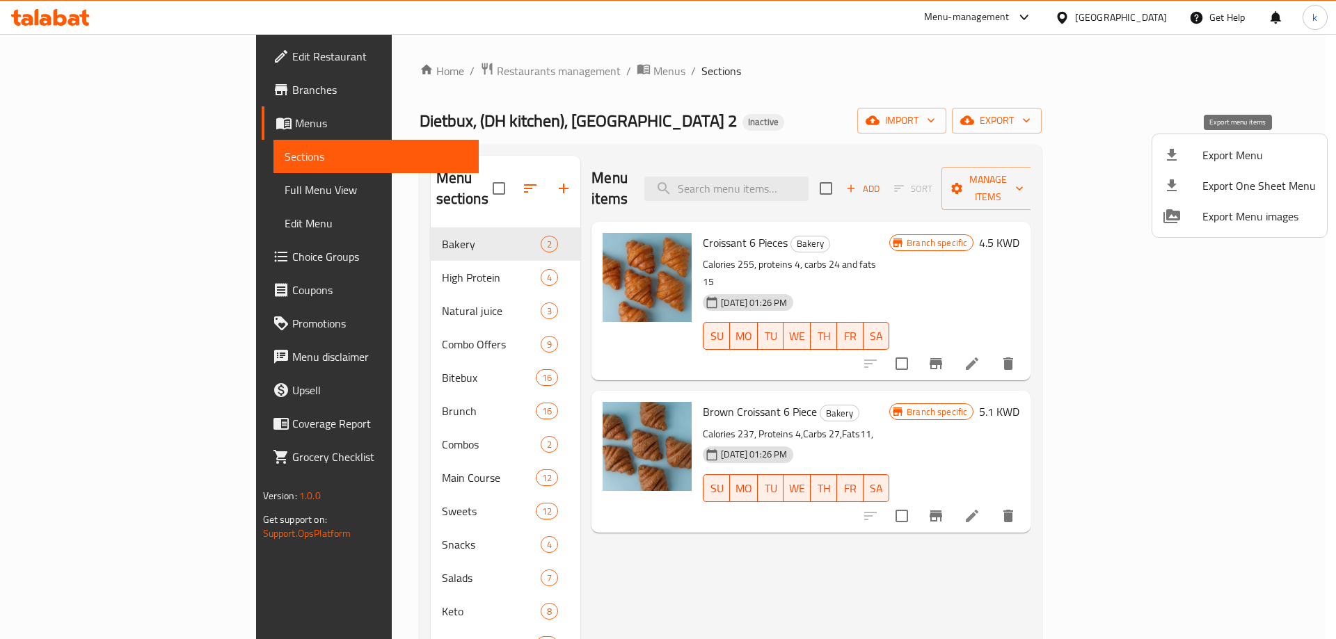
click at [1218, 162] on span "Export Menu" at bounding box center [1258, 155] width 113 height 17
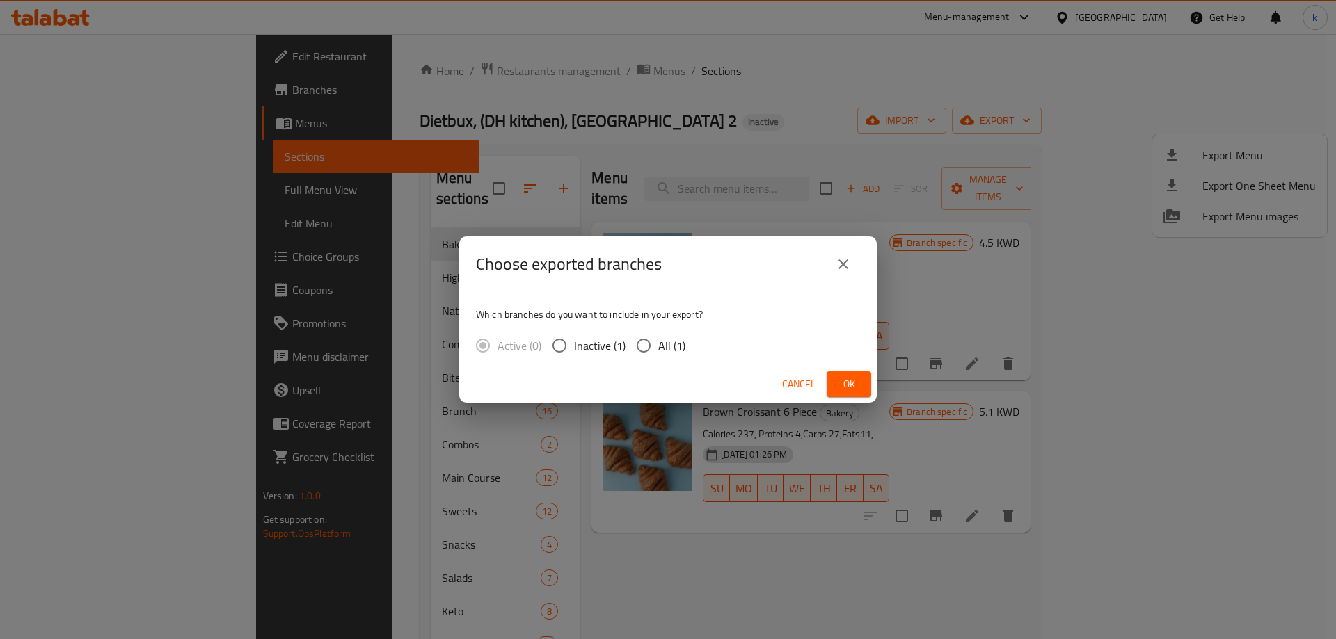
click at [649, 346] on input "All (1)" at bounding box center [643, 345] width 29 height 29
radio input "true"
click at [838, 383] on span "Ok" at bounding box center [849, 384] width 22 height 17
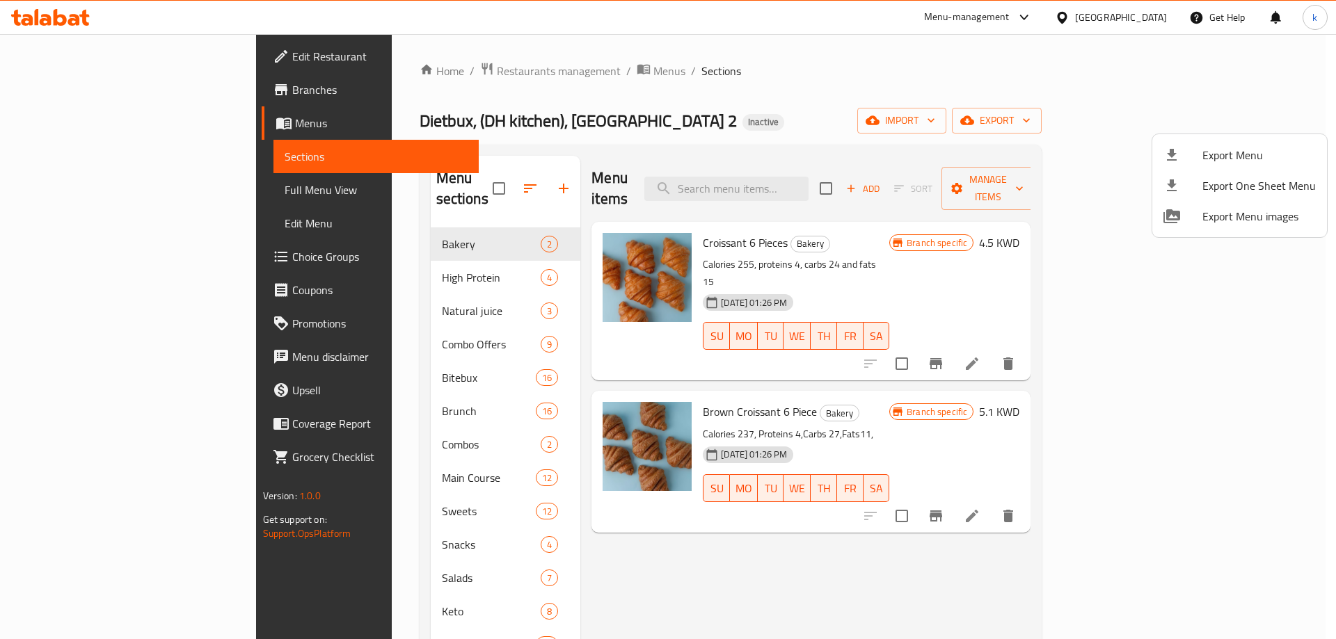
click at [57, 190] on div at bounding box center [668, 319] width 1336 height 639
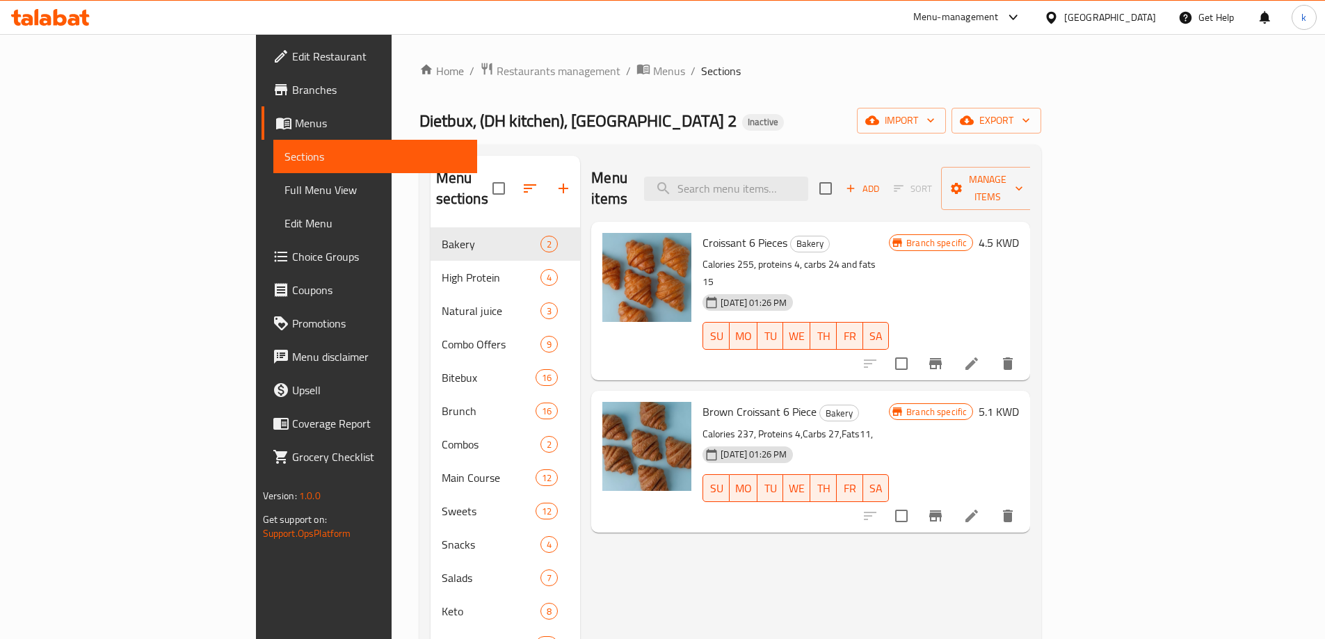
click at [285, 190] on span "Full Menu View" at bounding box center [376, 190] width 182 height 17
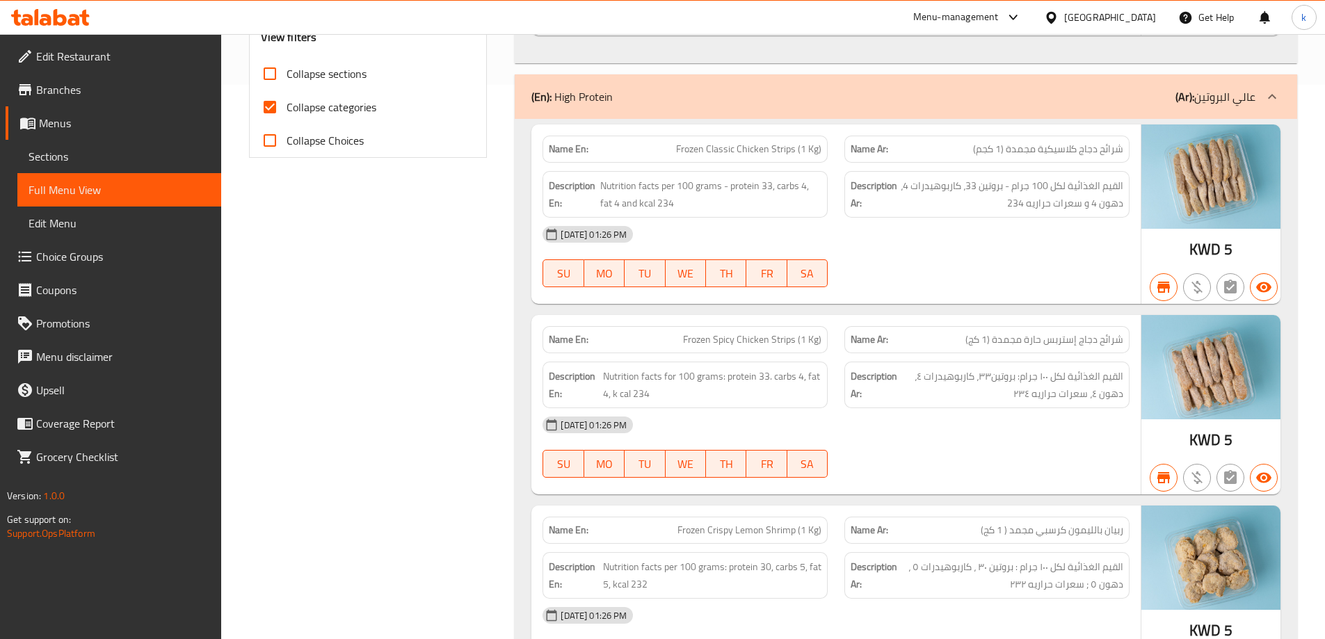
scroll to position [557, 0]
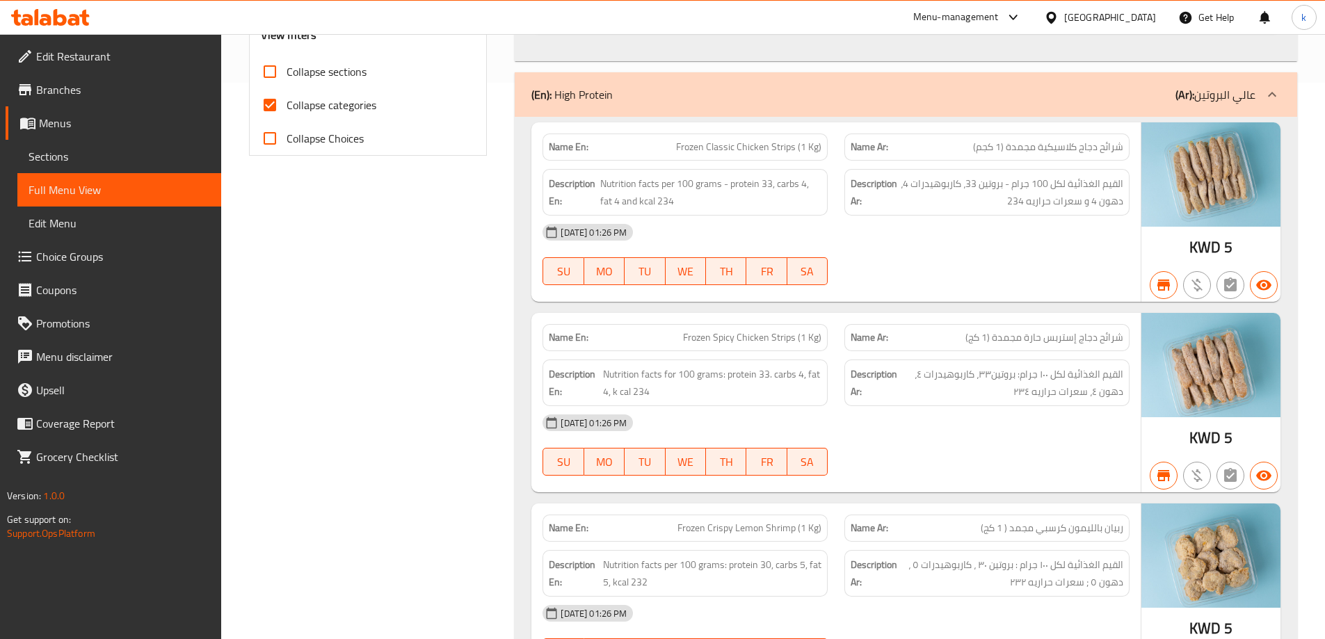
click at [92, 122] on span "Menus" at bounding box center [124, 123] width 171 height 17
